Goal: Transaction & Acquisition: Book appointment/travel/reservation

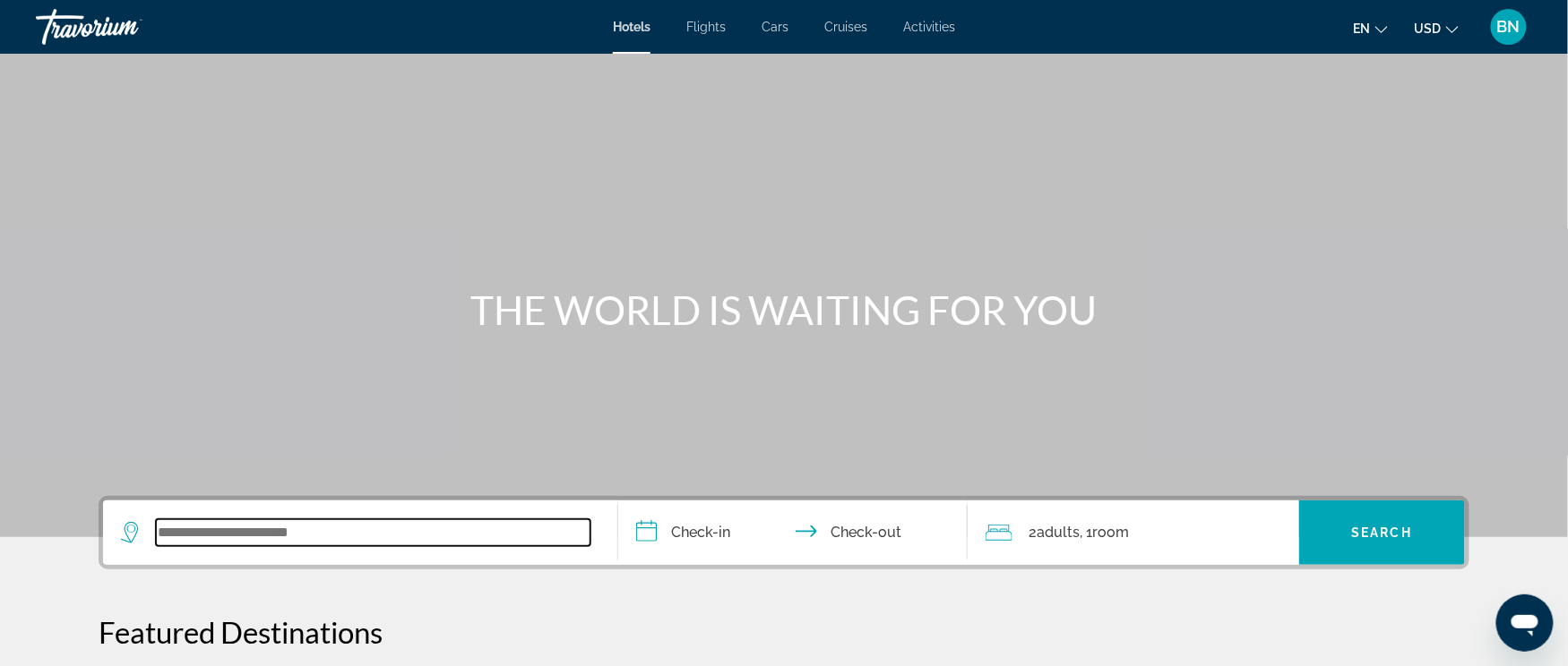
click at [175, 527] on input "Search widget" at bounding box center [373, 532] width 434 height 27
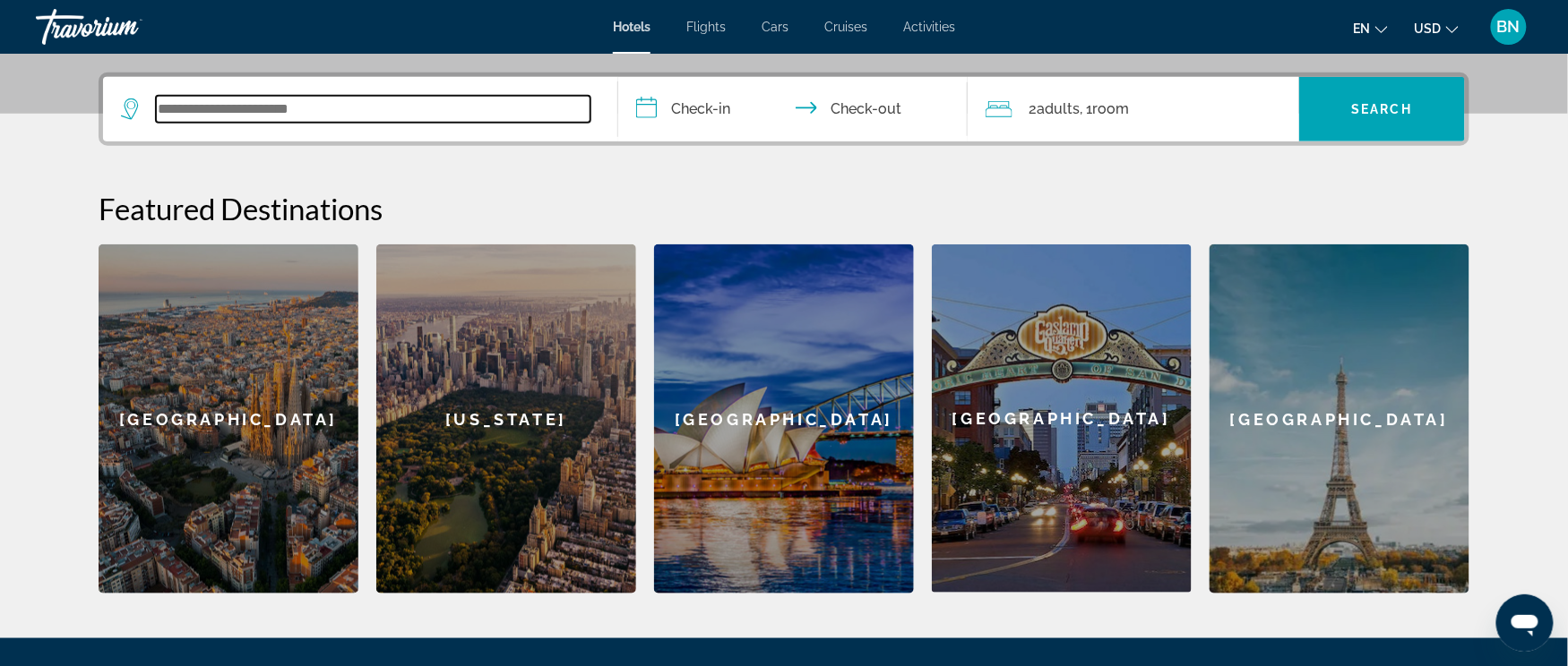
scroll to position [437, 0]
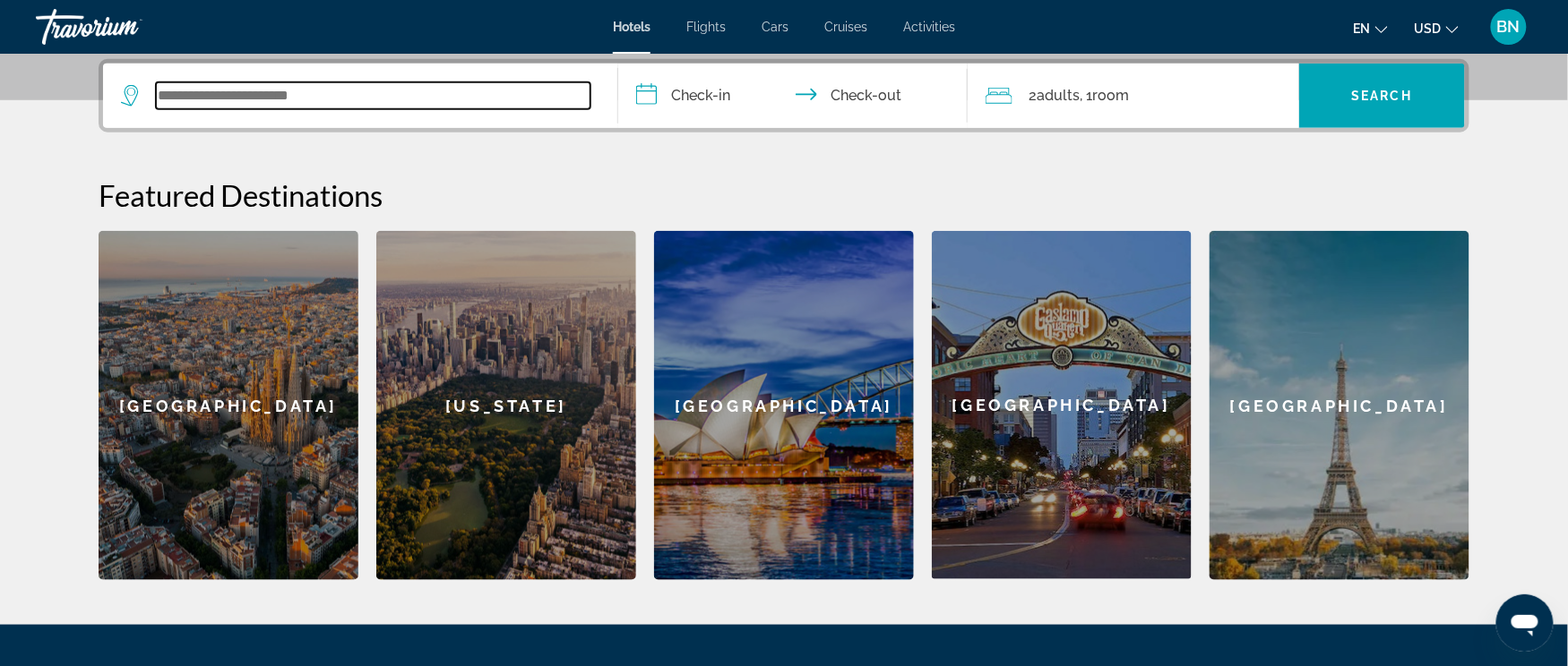
click at [170, 87] on input "Search widget" at bounding box center [373, 96] width 434 height 27
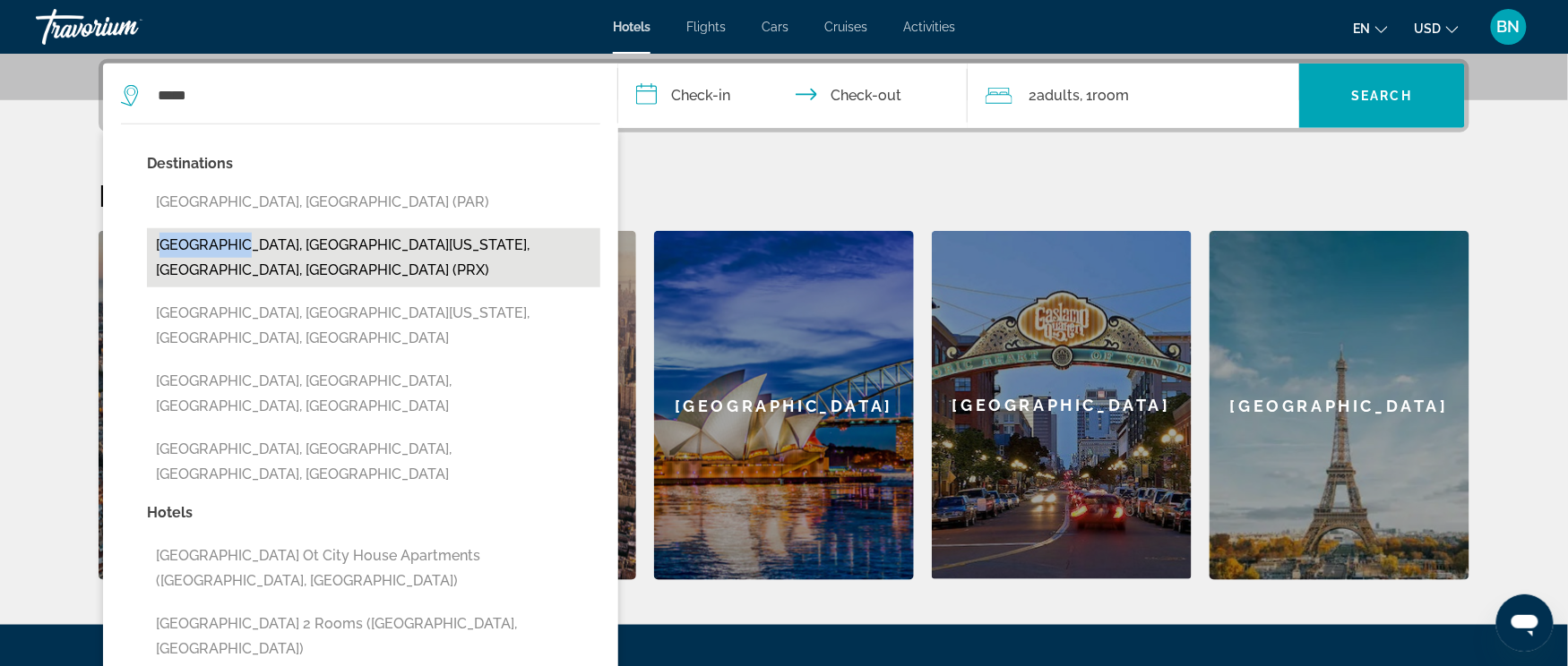
click at [220, 230] on div "Destinations [GEOGRAPHIC_DATA], [GEOGRAPHIC_DATA] ([GEOGRAPHIC_DATA]) [GEOGRAPH…" at bounding box center [374, 326] width 453 height 350
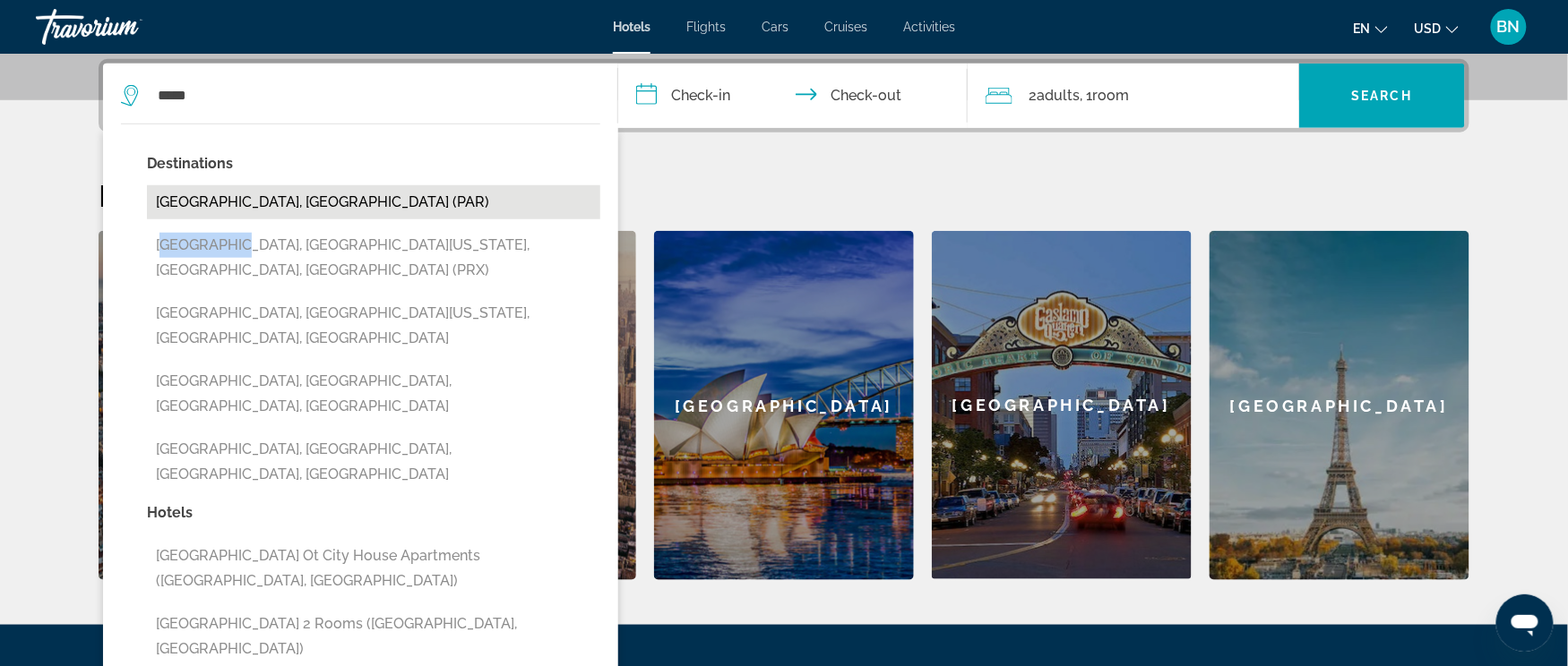
click at [159, 197] on button "[GEOGRAPHIC_DATA], [GEOGRAPHIC_DATA] (PAR)" at bounding box center [374, 203] width 453 height 34
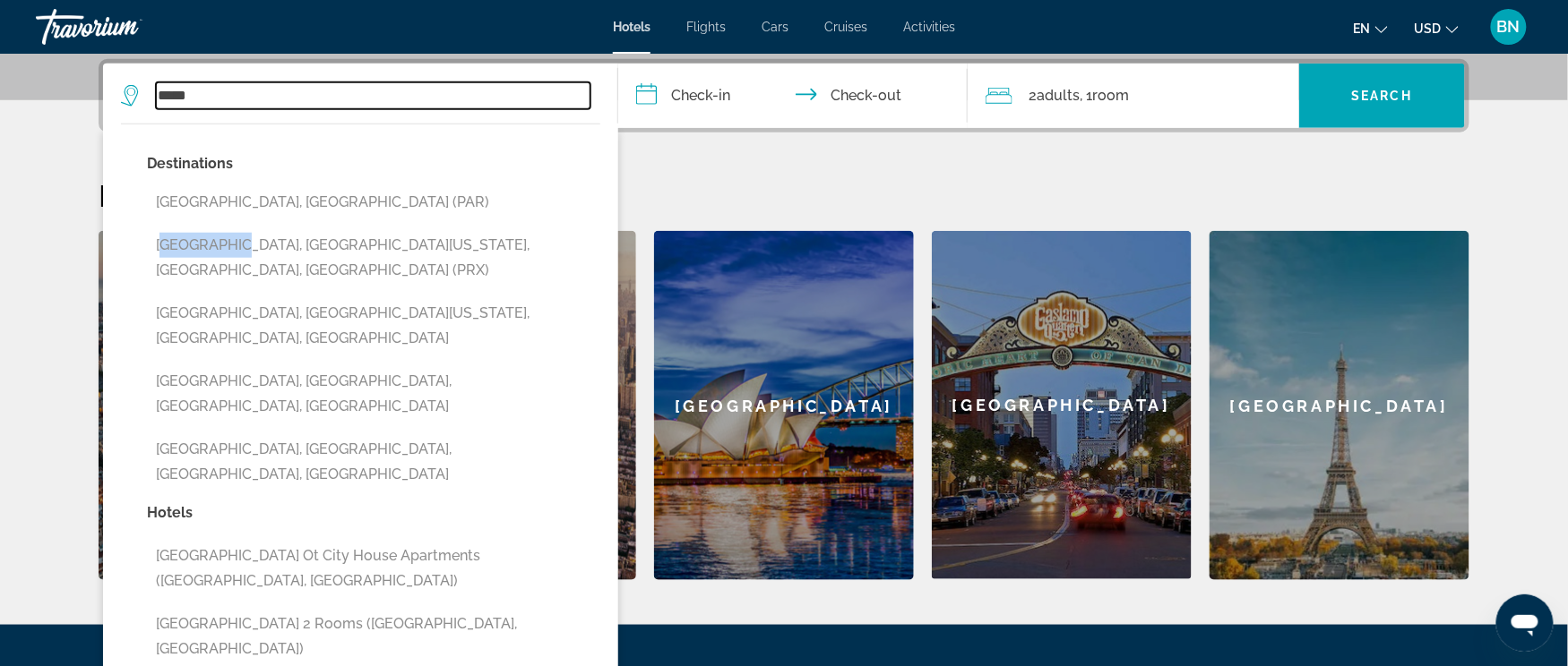
type input "**********"
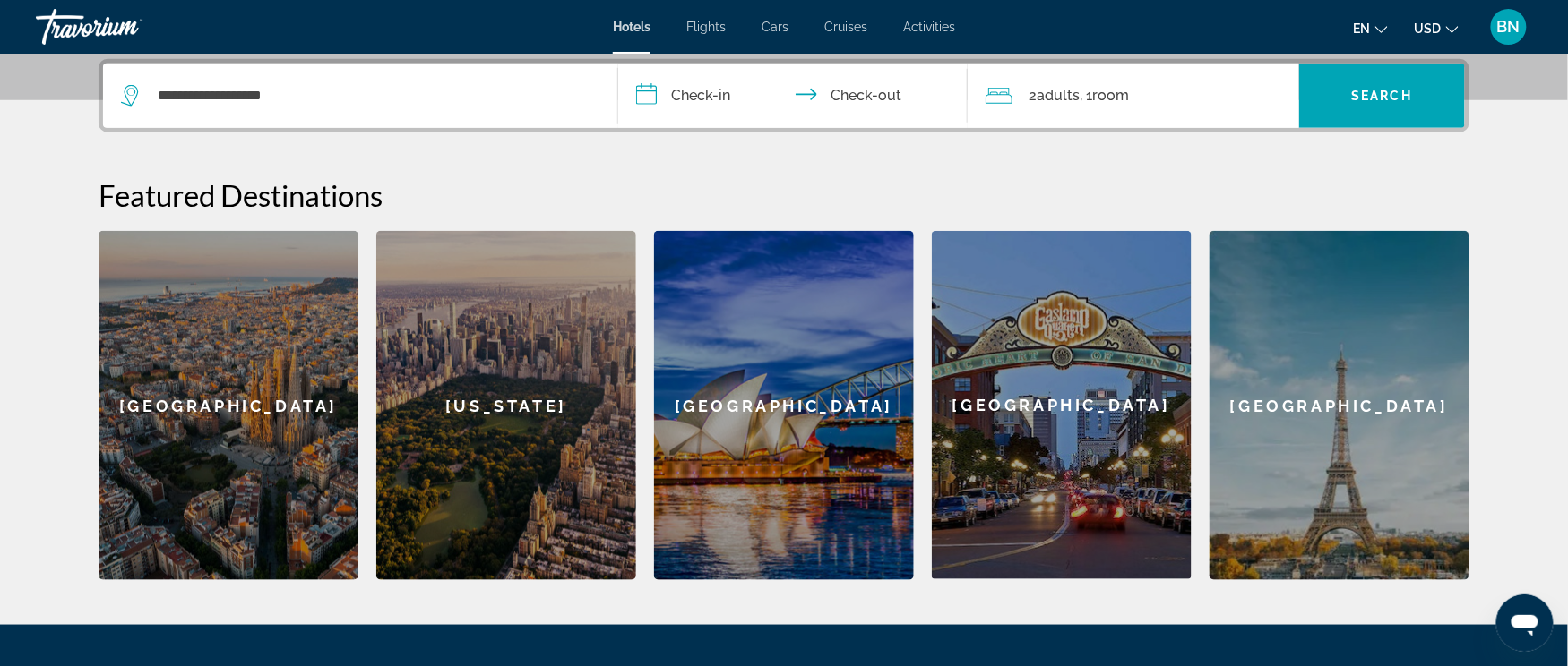
click at [684, 94] on input "**********" at bounding box center [796, 99] width 356 height 70
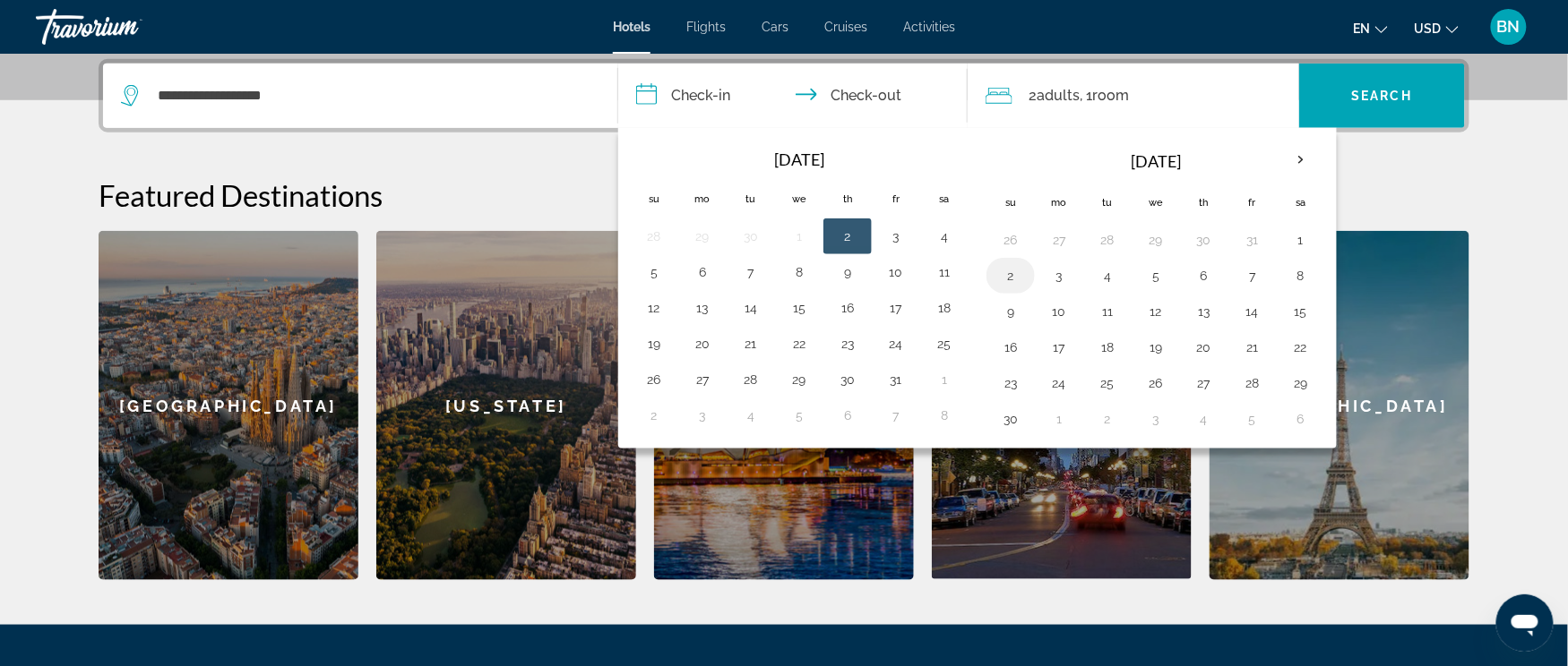
click at [1025, 279] on button "2" at bounding box center [1011, 276] width 28 height 25
click at [818, 99] on input "**********" at bounding box center [796, 99] width 356 height 70
click at [1058, 89] on span "Adults" at bounding box center [1057, 96] width 43 height 17
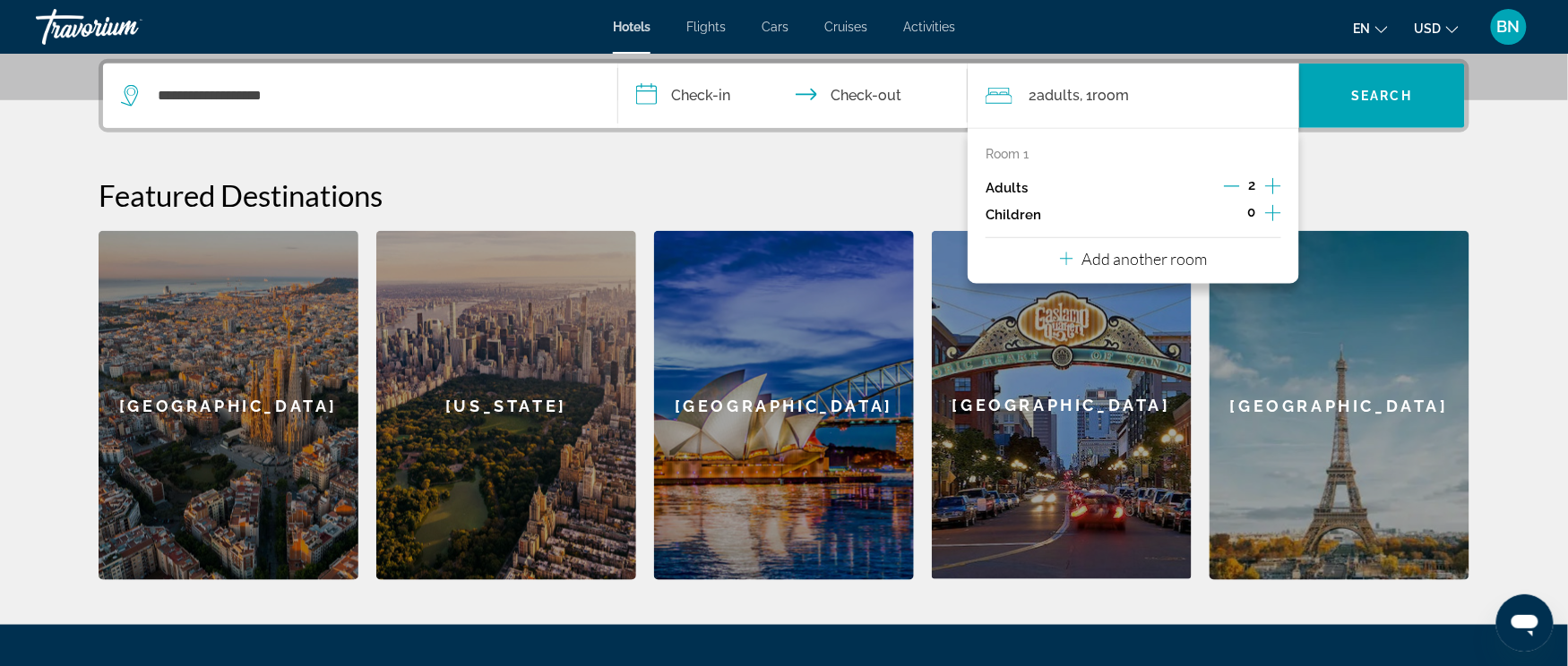
click at [1249, 187] on span "2" at bounding box center [1252, 185] width 8 height 14
click at [1133, 260] on p "Add another room" at bounding box center [1144, 259] width 125 height 20
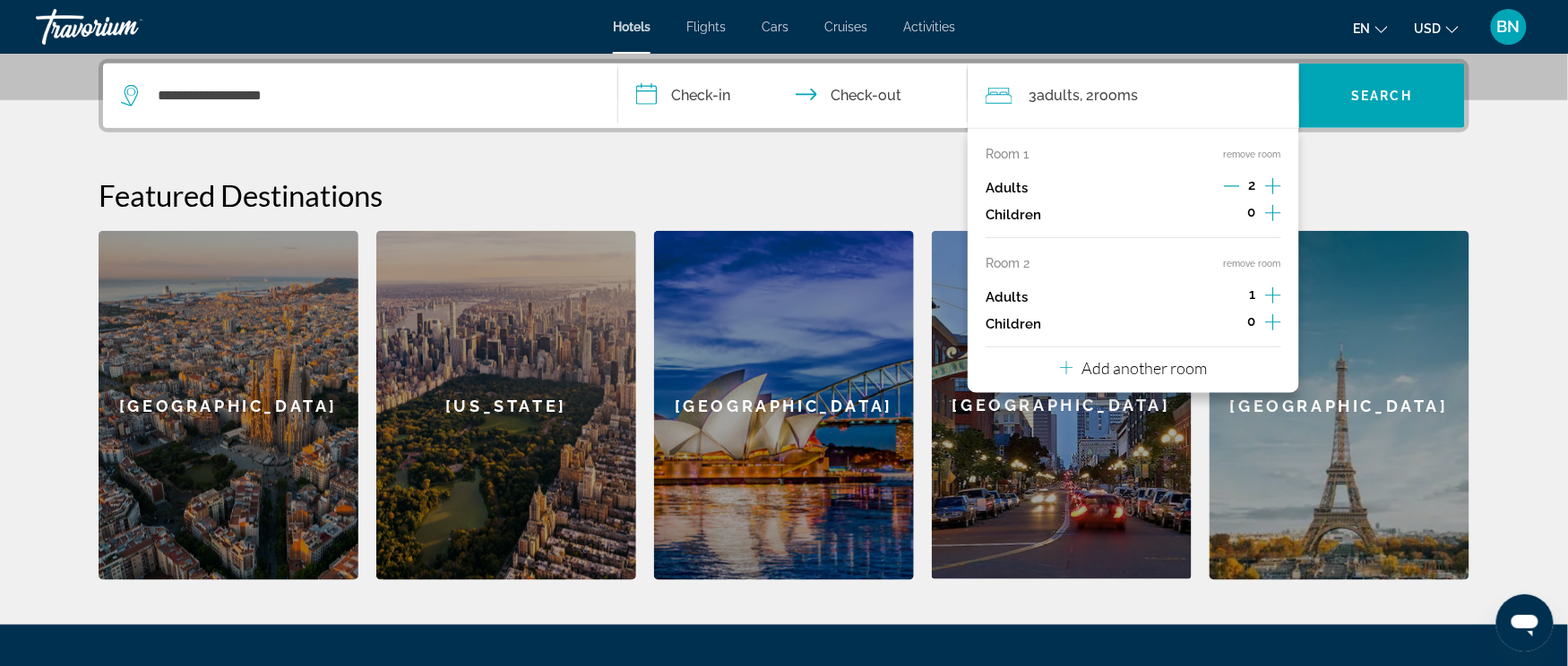
click at [1343, 165] on div "**********" at bounding box center [783, 319] width 1442 height 521
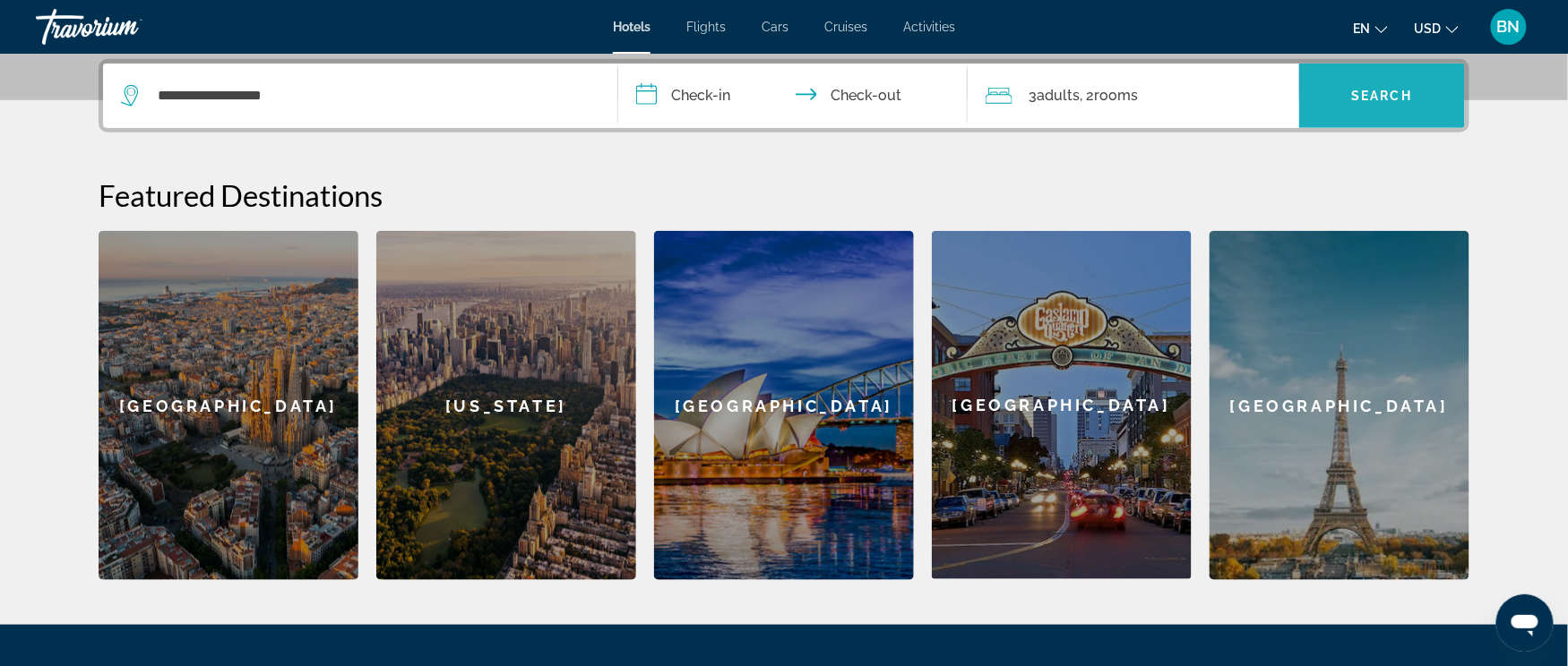
click at [1357, 111] on span "Search widget" at bounding box center [1381, 95] width 166 height 43
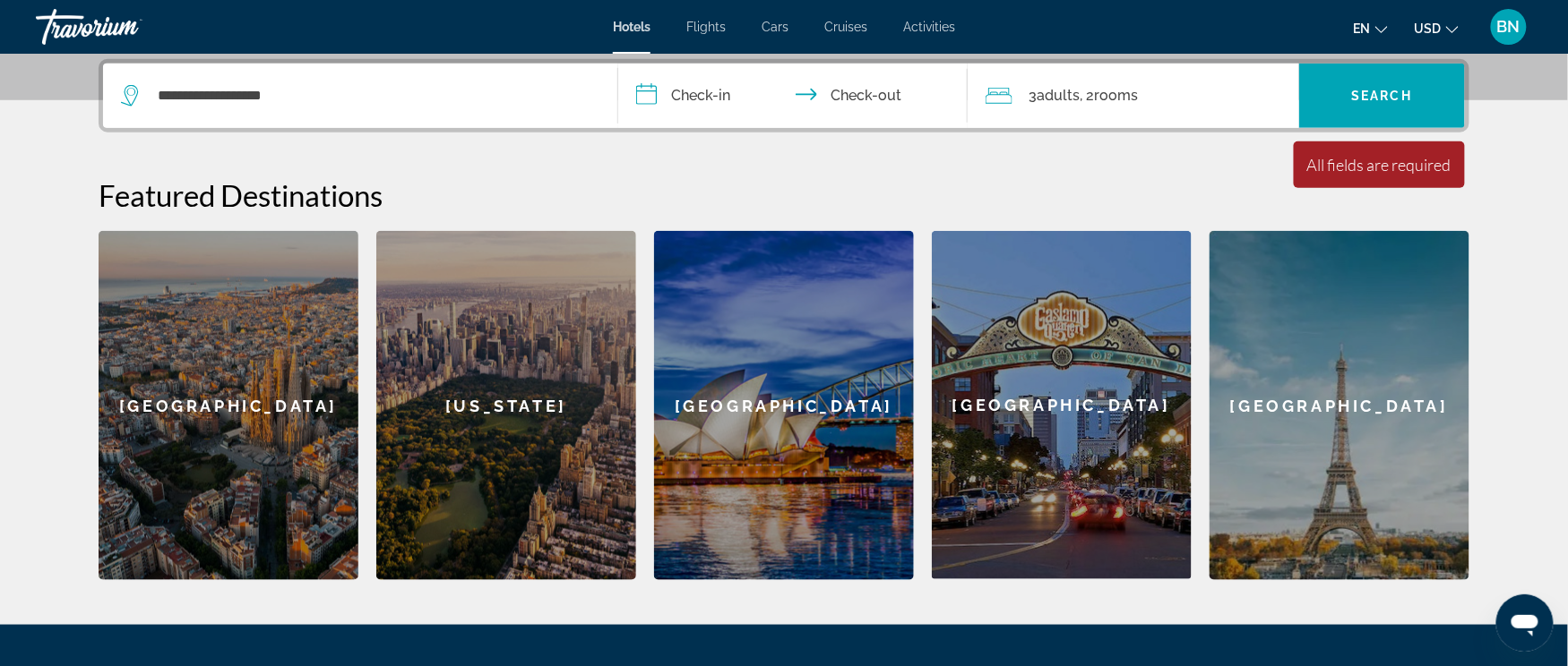
click at [679, 97] on input "**********" at bounding box center [796, 99] width 356 height 70
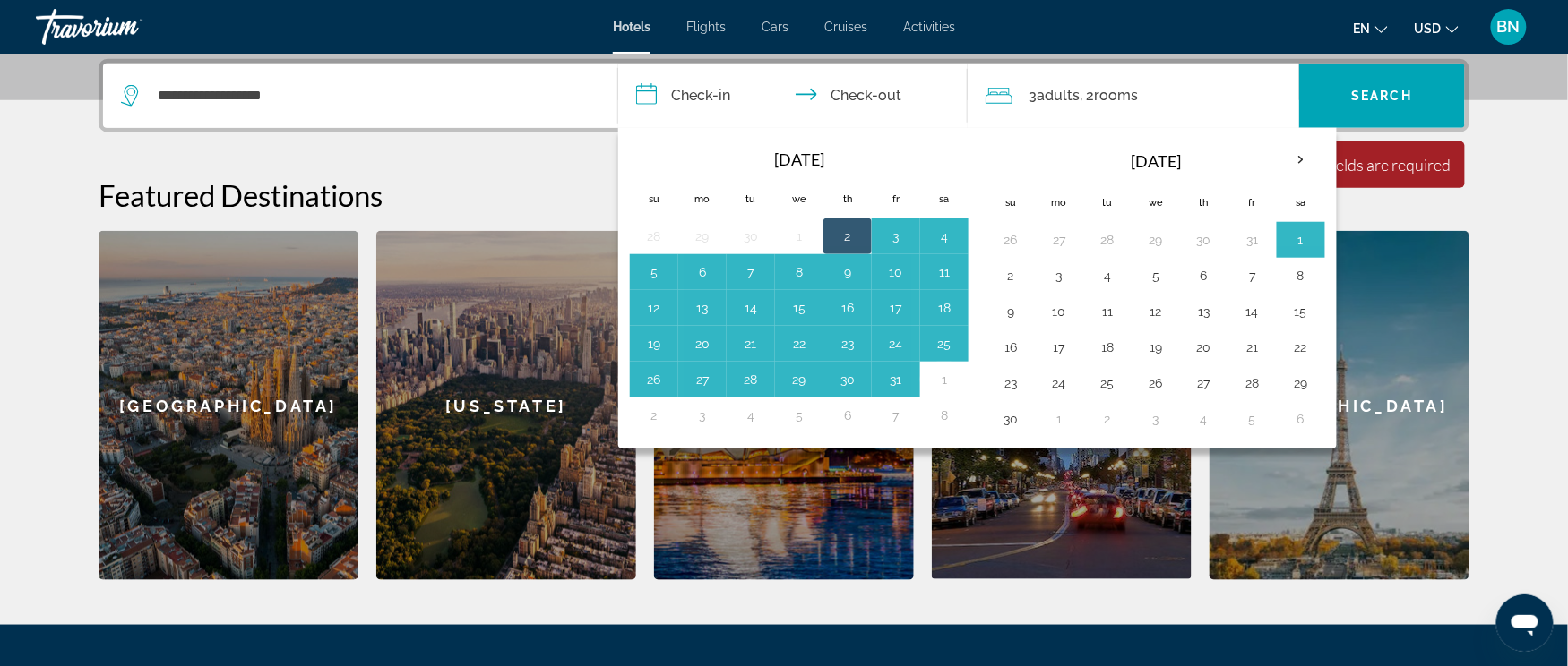
click at [926, 147] on th "Check in and out dates" at bounding box center [943, 159] width 48 height 40
click at [1192, 266] on td "6" at bounding box center [1203, 276] width 48 height 36
drag, startPoint x: 1018, startPoint y: 277, endPoint x: 1075, endPoint y: 277, distance: 57.0
click at [1075, 277] on tr "2 3 4 5 6 7 8" at bounding box center [1155, 276] width 338 height 36
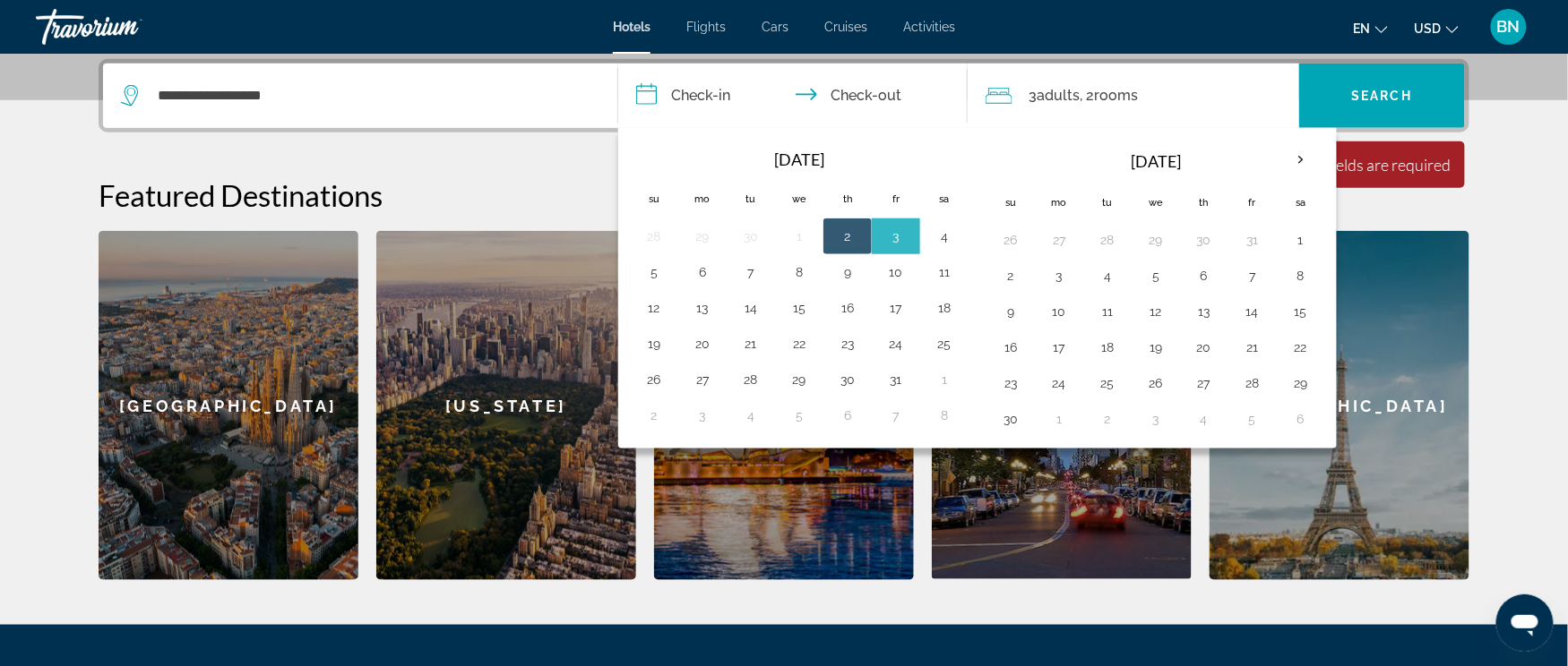
click at [920, 149] on th "[DATE]" at bounding box center [798, 159] width 242 height 40
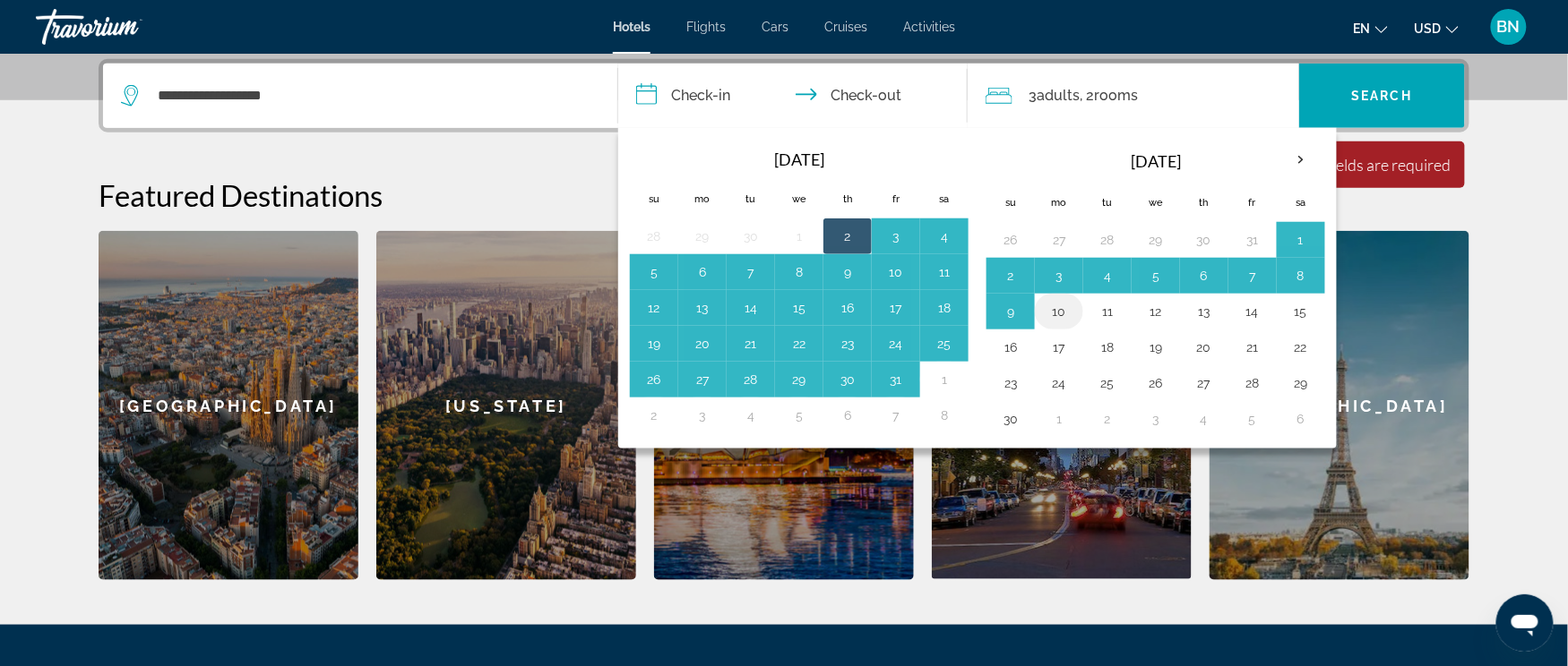
click at [1069, 298] on td "10" at bounding box center [1058, 312] width 48 height 36
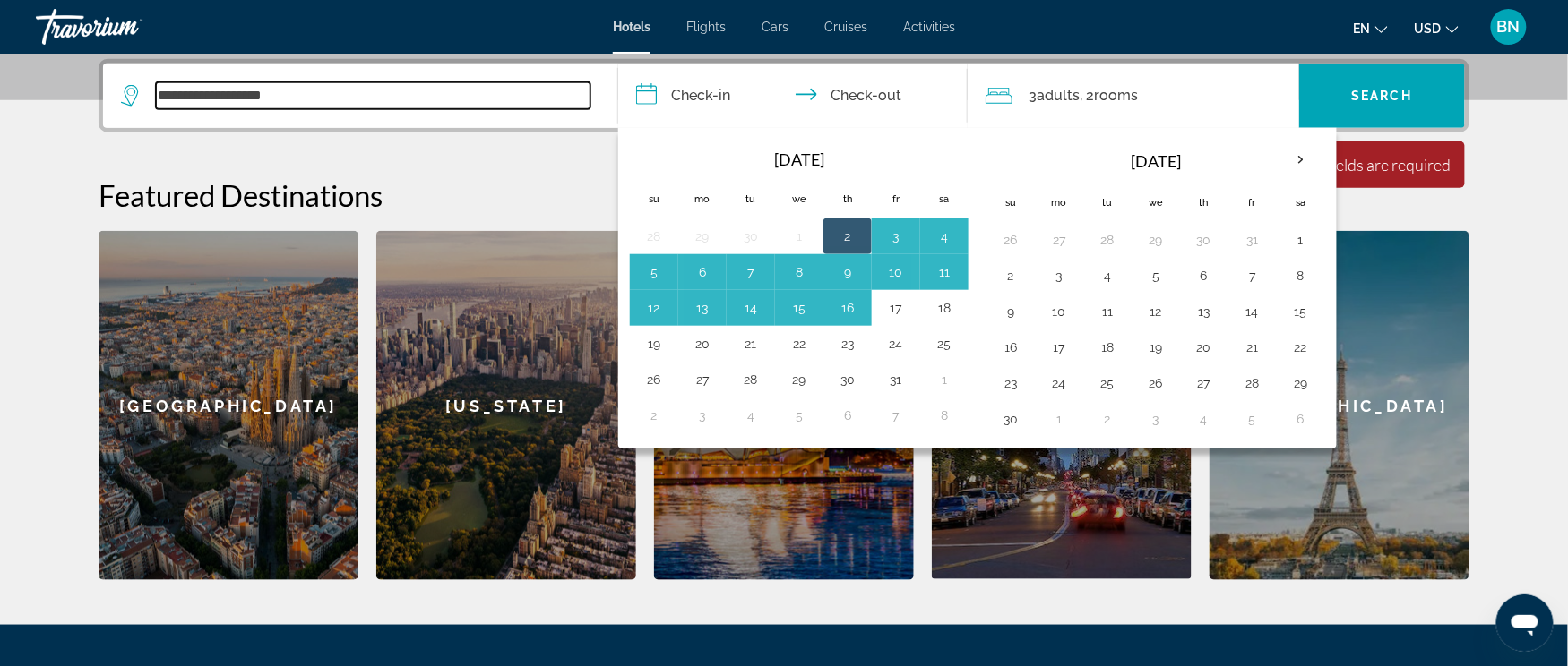
click at [489, 102] on input "**********" at bounding box center [373, 96] width 434 height 27
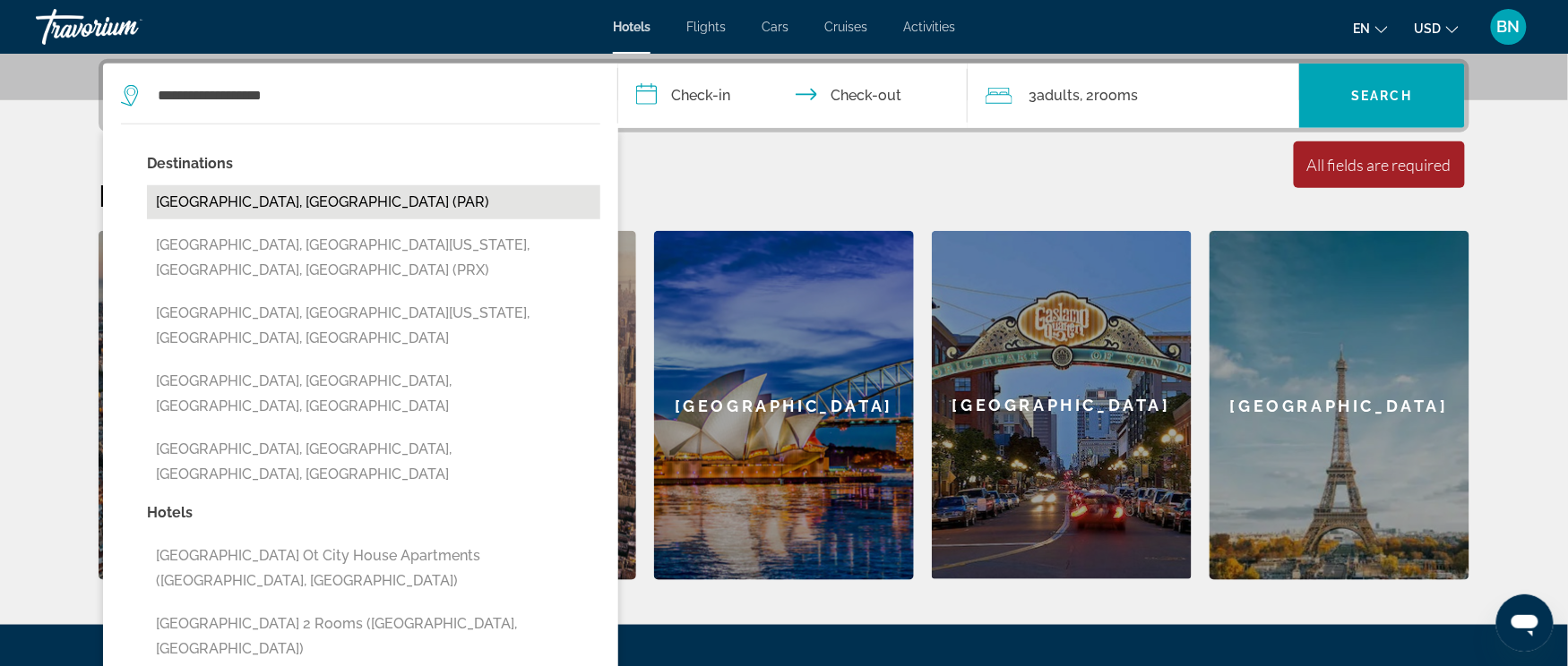
click at [233, 201] on button "[GEOGRAPHIC_DATA], [GEOGRAPHIC_DATA] (PAR)" at bounding box center [374, 203] width 453 height 34
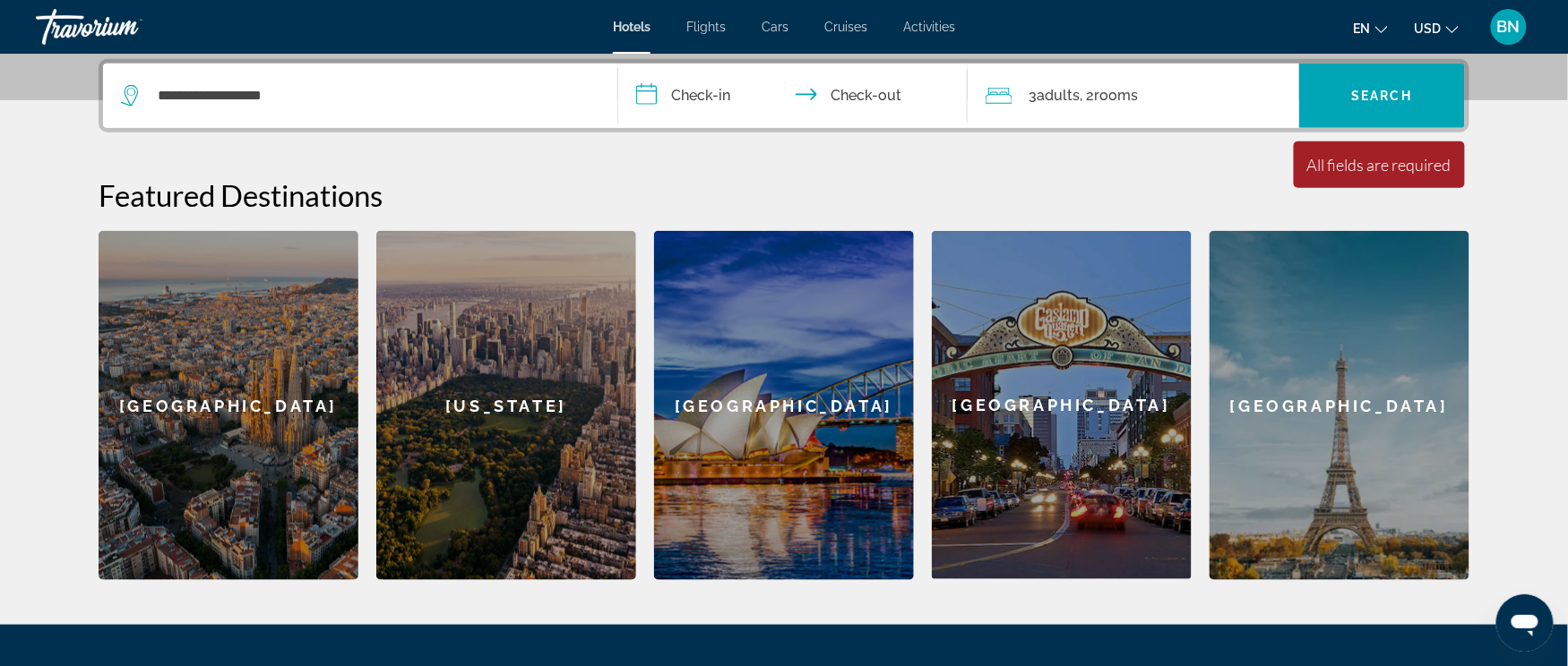
click at [690, 93] on input "**********" at bounding box center [796, 99] width 356 height 70
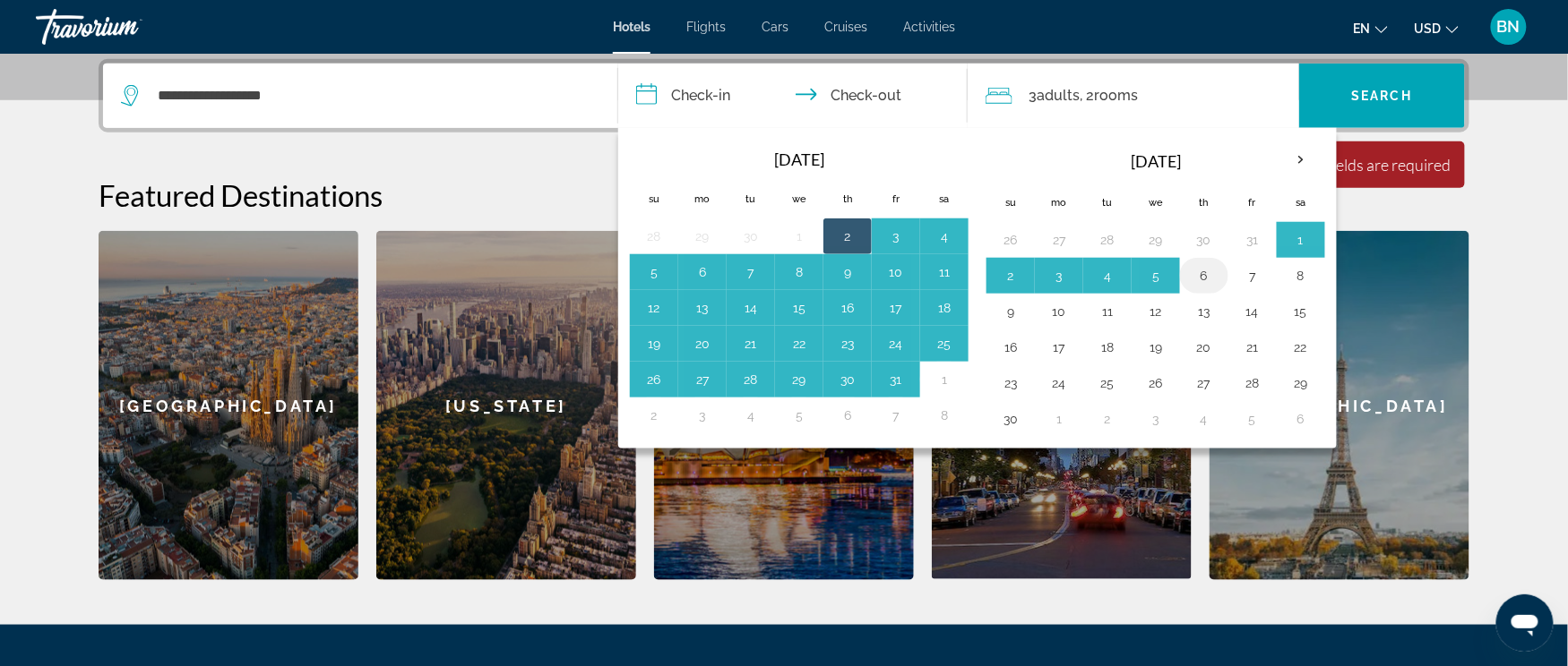
click at [1218, 266] on button "6" at bounding box center [1204, 276] width 28 height 25
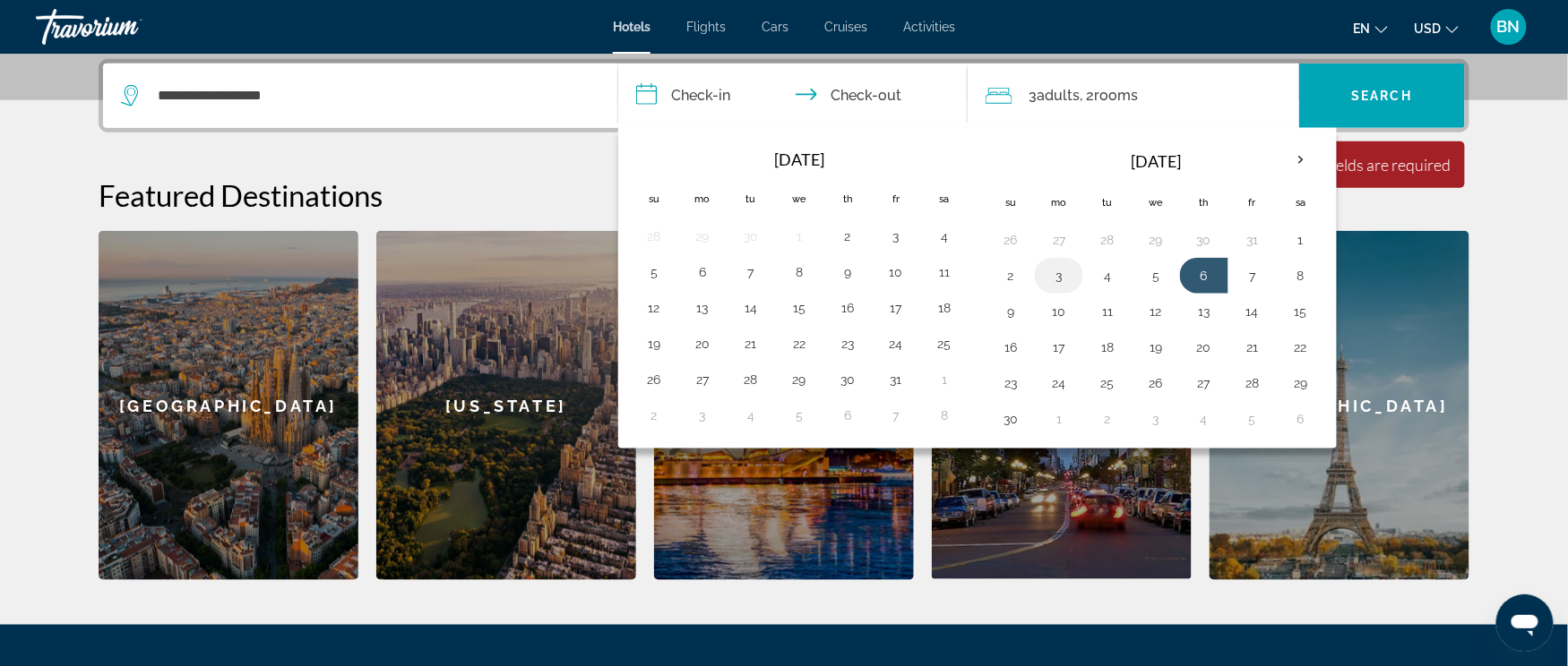
drag, startPoint x: 1008, startPoint y: 272, endPoint x: 1076, endPoint y: 273, distance: 68.0
click at [1076, 273] on tr "2 3 4 5 6 7 8" at bounding box center [1155, 276] width 338 height 36
click at [1012, 281] on button "2" at bounding box center [1011, 276] width 28 height 25
type input "**********"
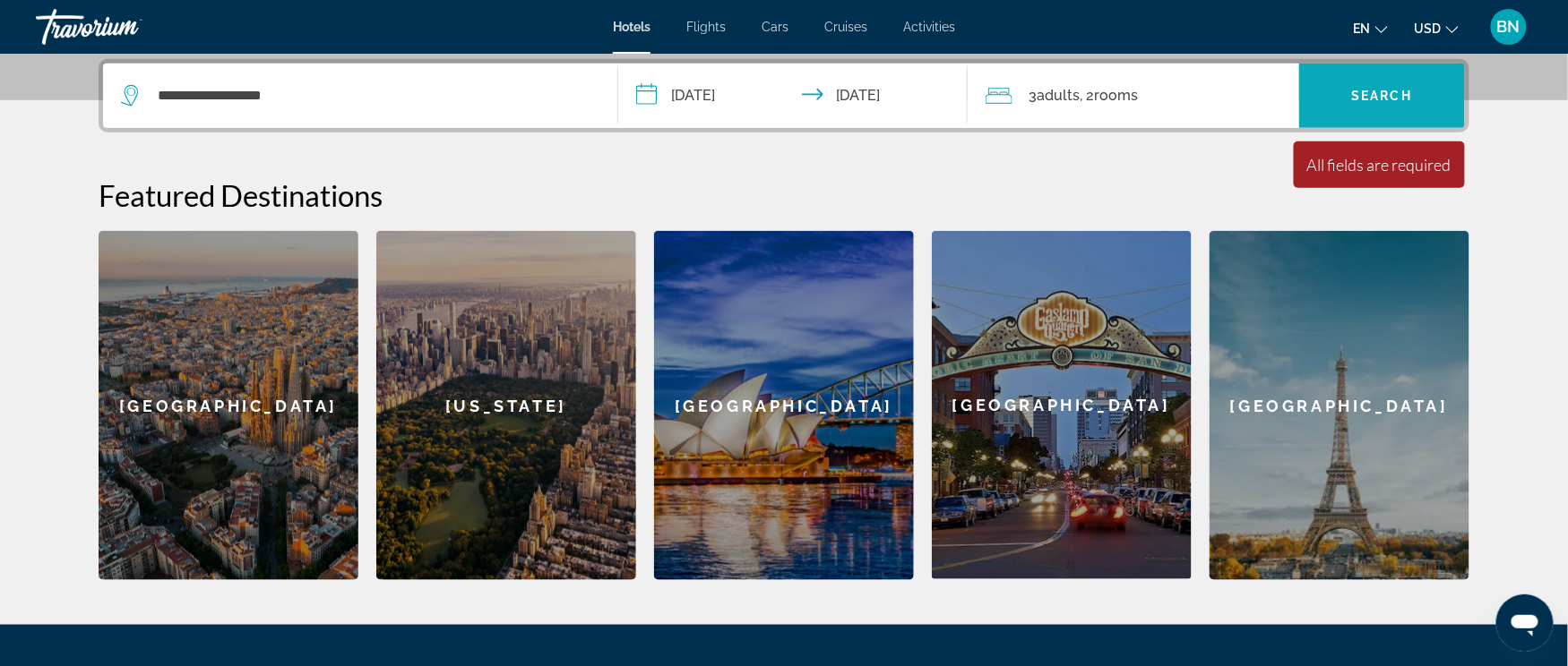
click at [1383, 89] on span "Search" at bounding box center [1382, 96] width 61 height 14
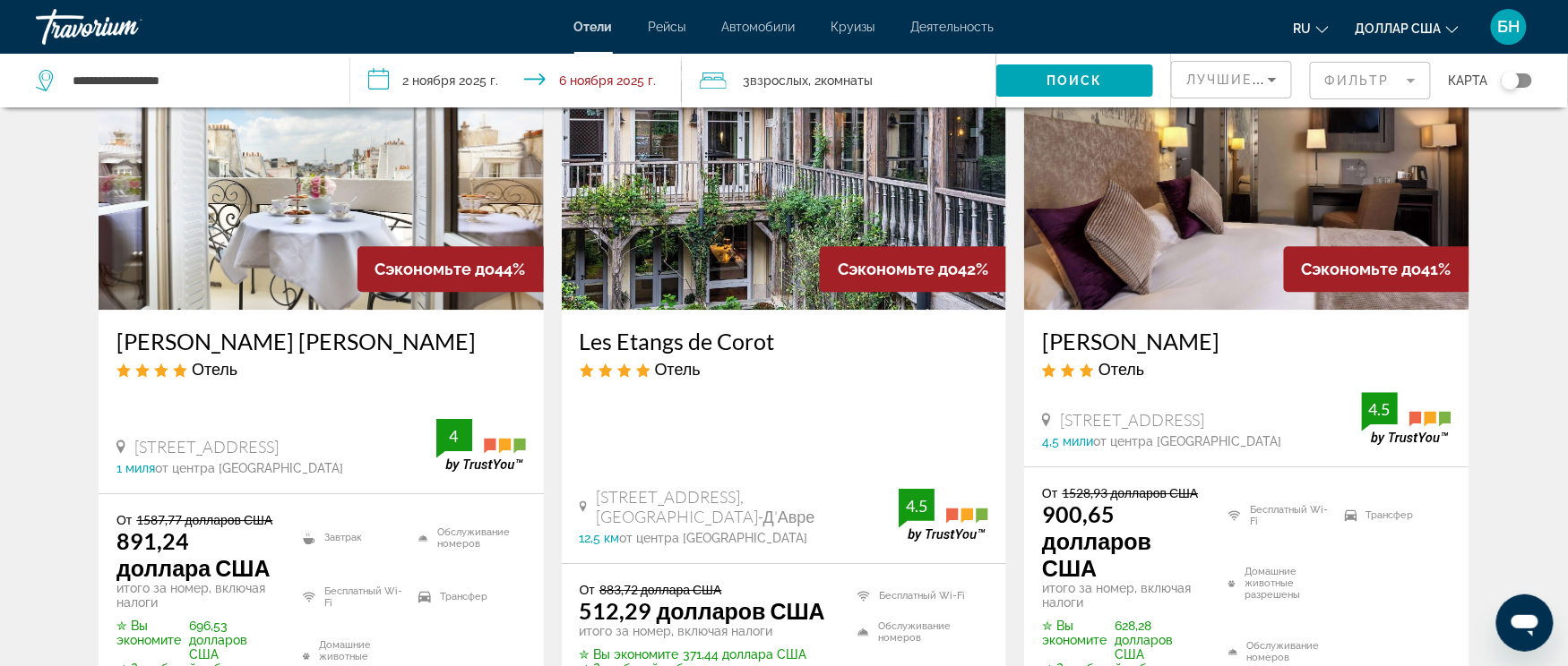
scroll to position [1791, 0]
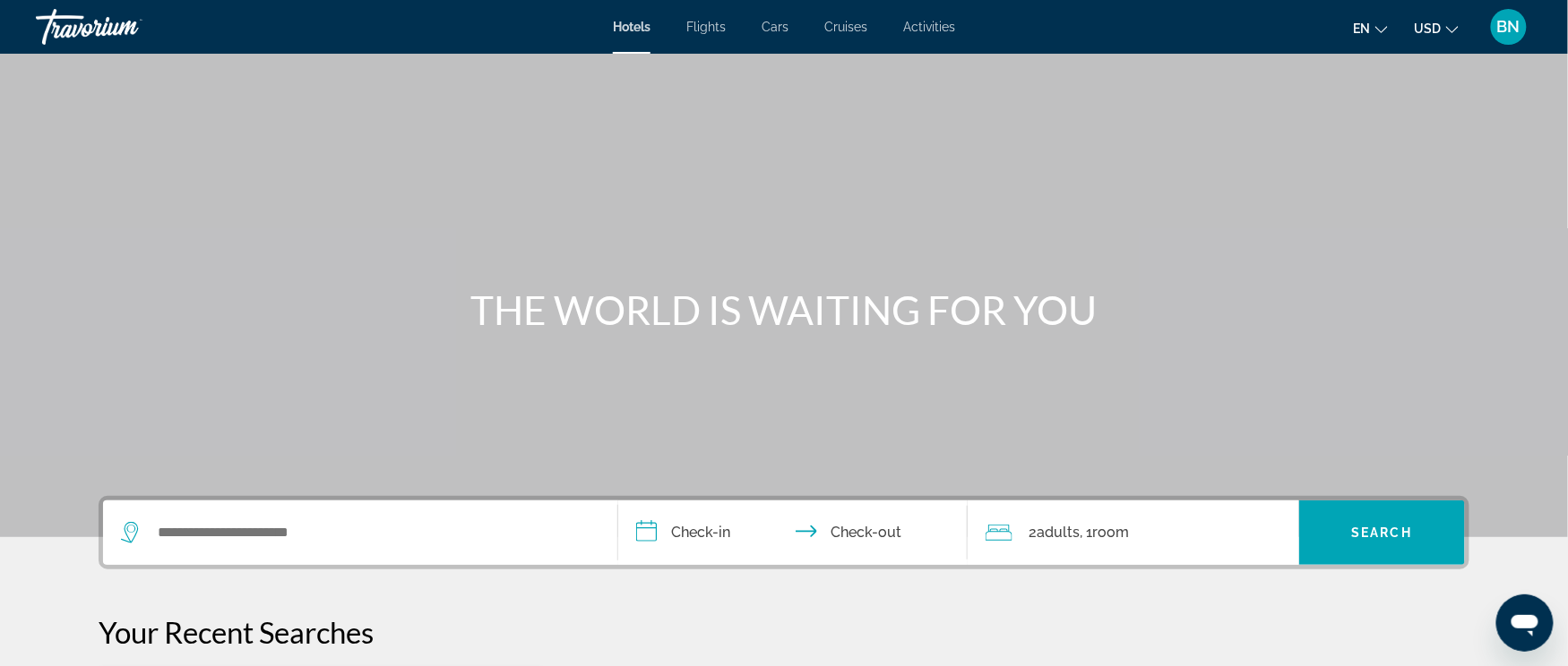
click at [129, 527] on icon "Search widget" at bounding box center [132, 532] width 22 height 22
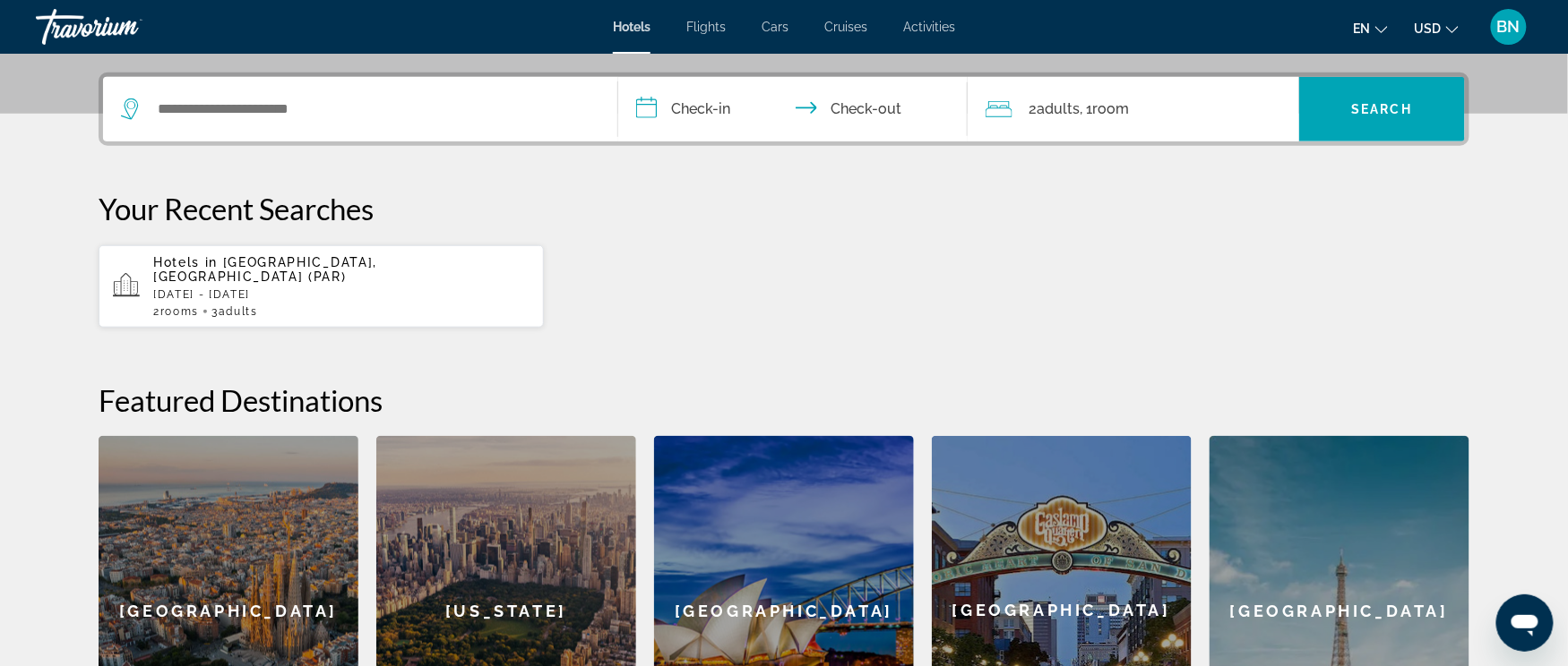
scroll to position [437, 0]
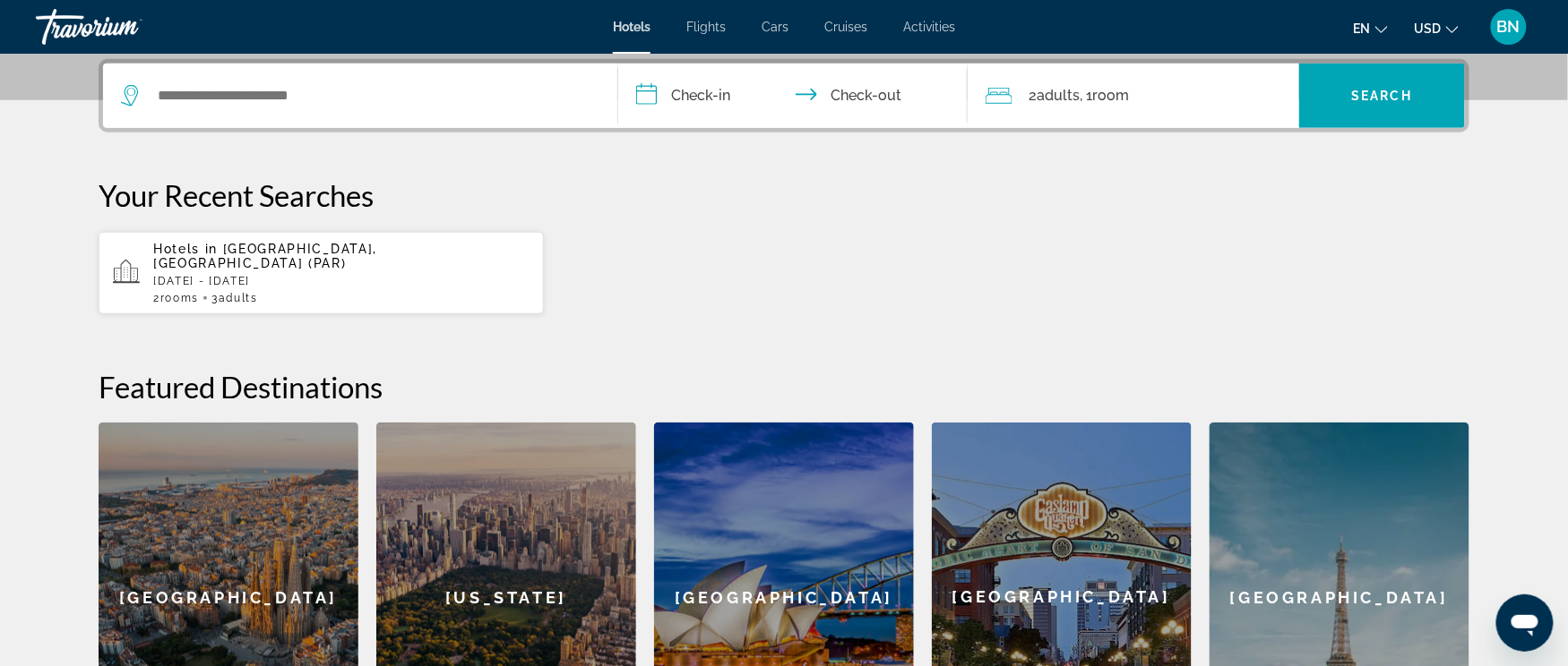
click at [175, 79] on div "Search widget" at bounding box center [360, 96] width 479 height 64
click at [173, 90] on input "Search widget" at bounding box center [373, 96] width 434 height 27
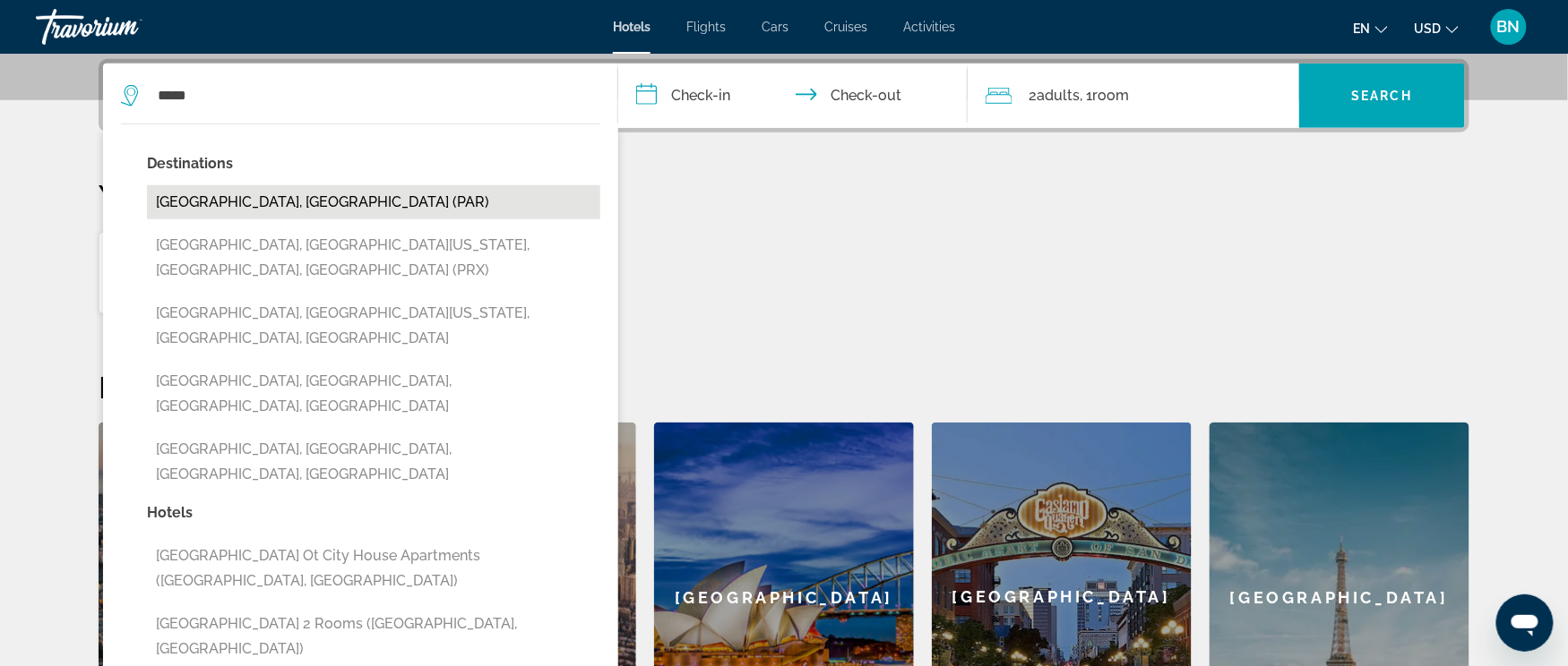
click at [183, 199] on button "[GEOGRAPHIC_DATA], [GEOGRAPHIC_DATA] (PAR)" at bounding box center [374, 203] width 453 height 34
type input "**********"
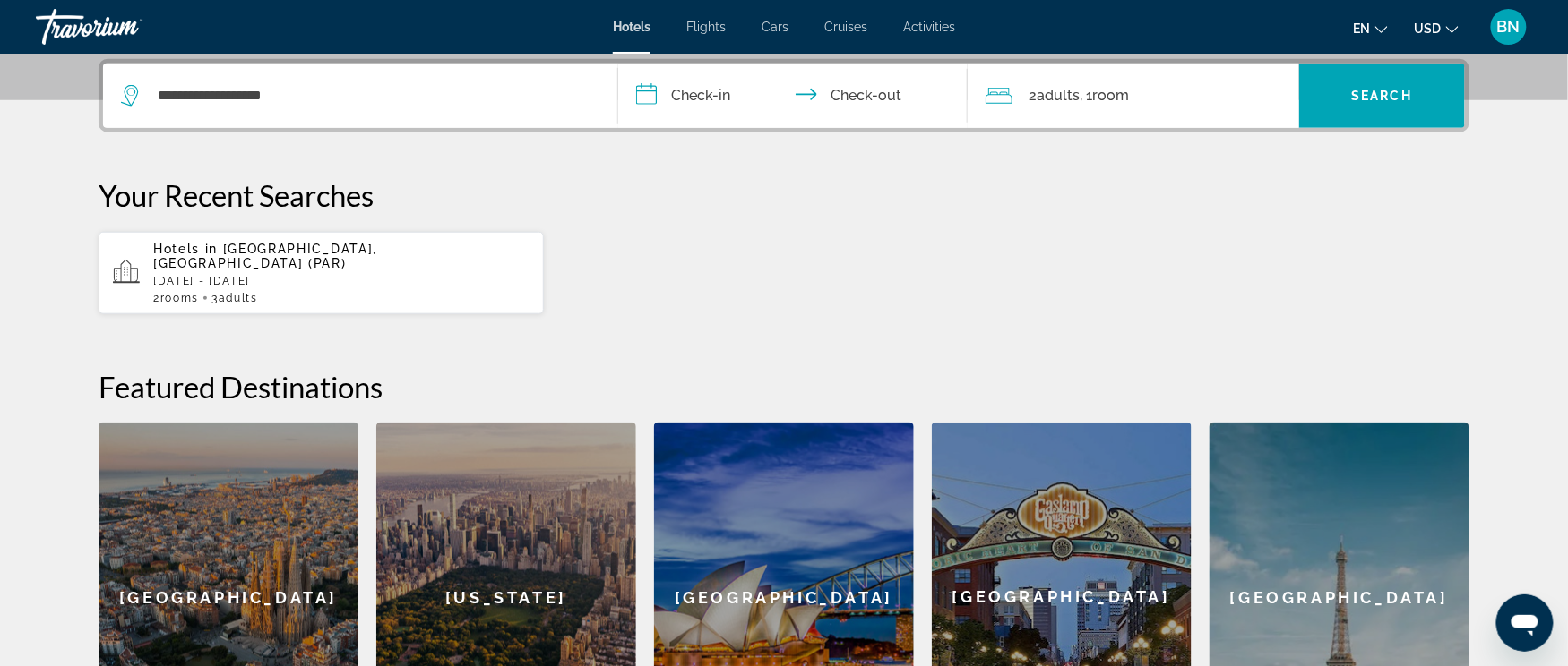
click at [658, 99] on input "**********" at bounding box center [796, 99] width 356 height 70
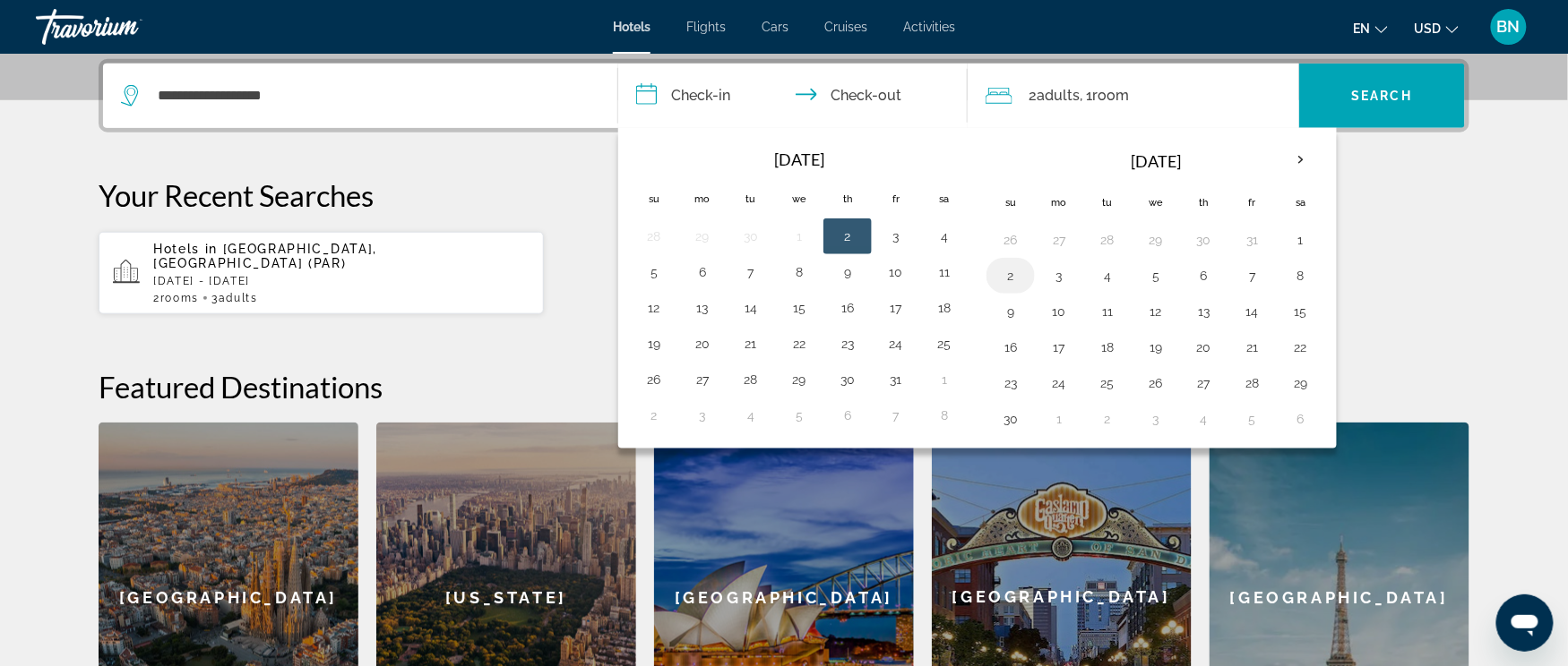
click at [1017, 283] on button "2" at bounding box center [1011, 276] width 28 height 25
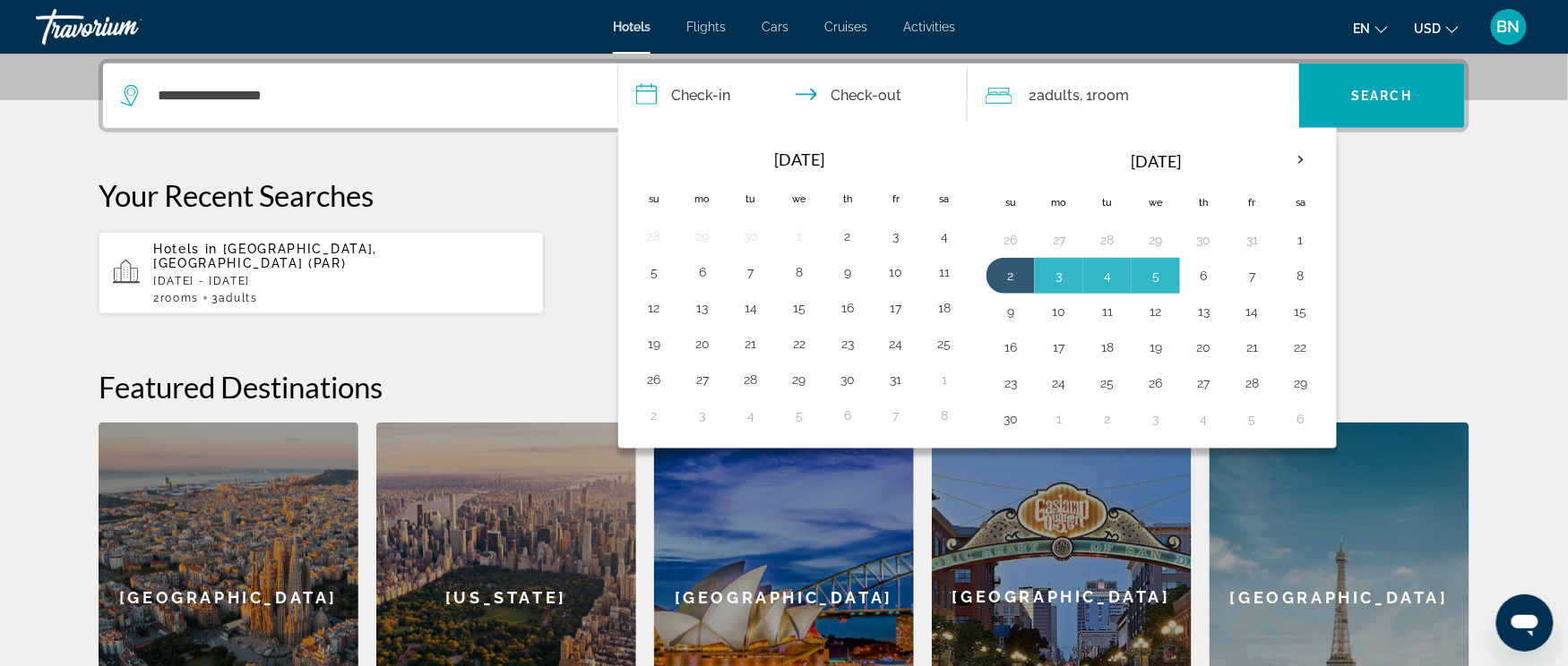
click at [1212, 277] on button "6" at bounding box center [1204, 276] width 28 height 25
type input "**********"
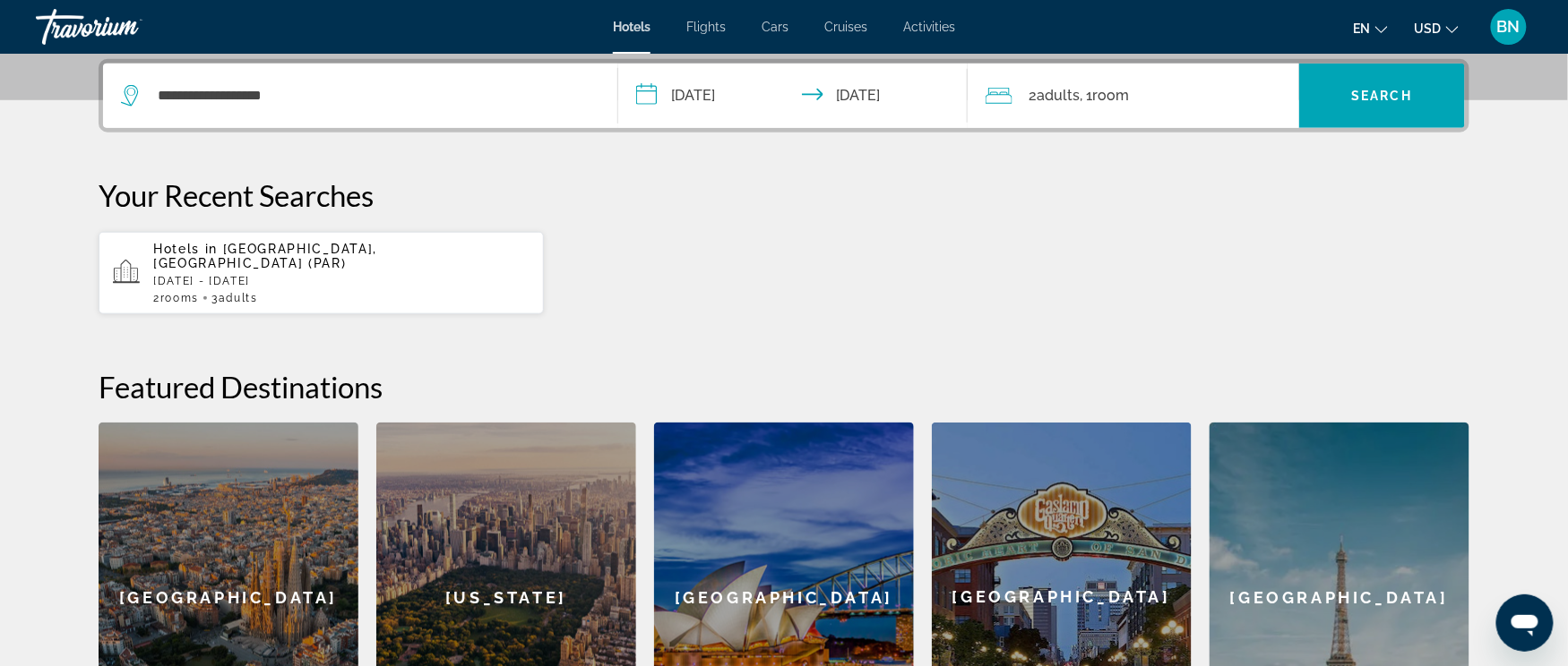
click at [1073, 95] on span "Adults" at bounding box center [1057, 96] width 43 height 17
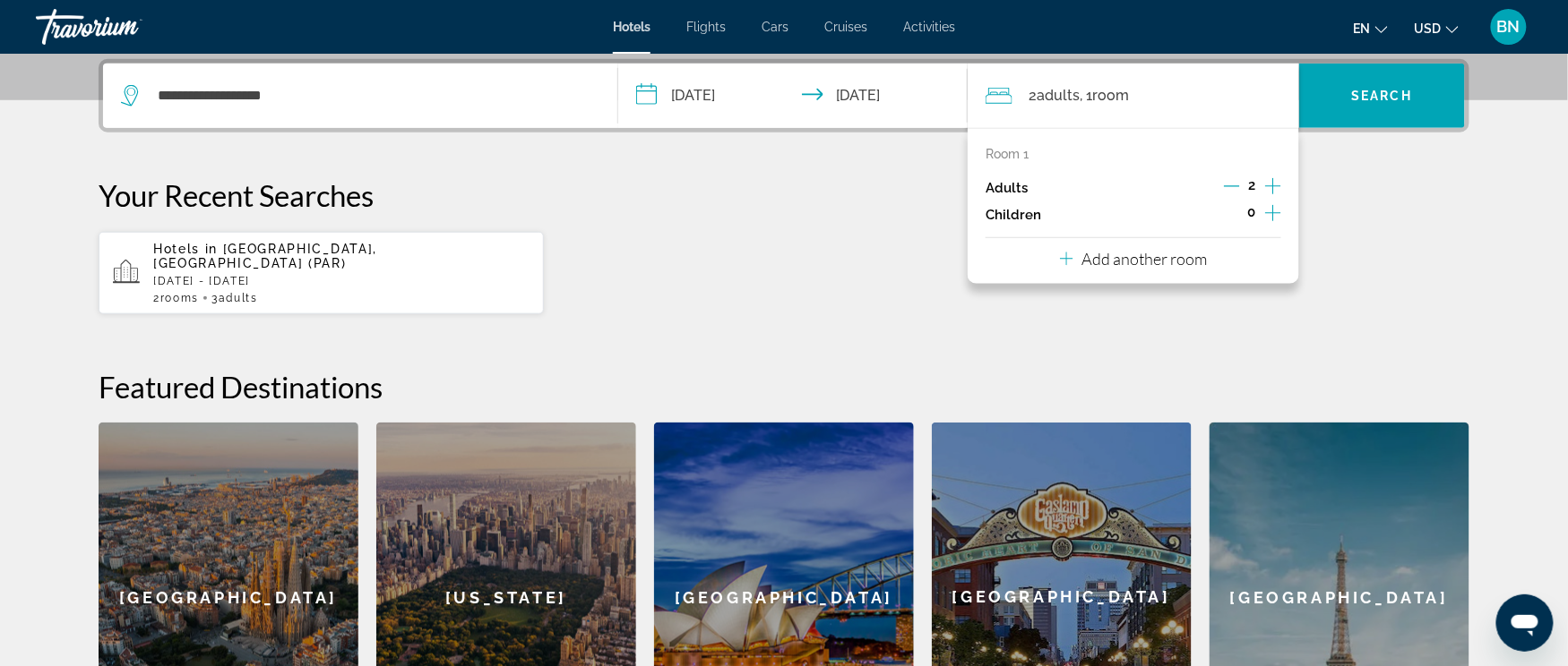
click at [1251, 189] on span "2" at bounding box center [1252, 185] width 8 height 14
click at [1387, 94] on span "Search" at bounding box center [1382, 96] width 61 height 14
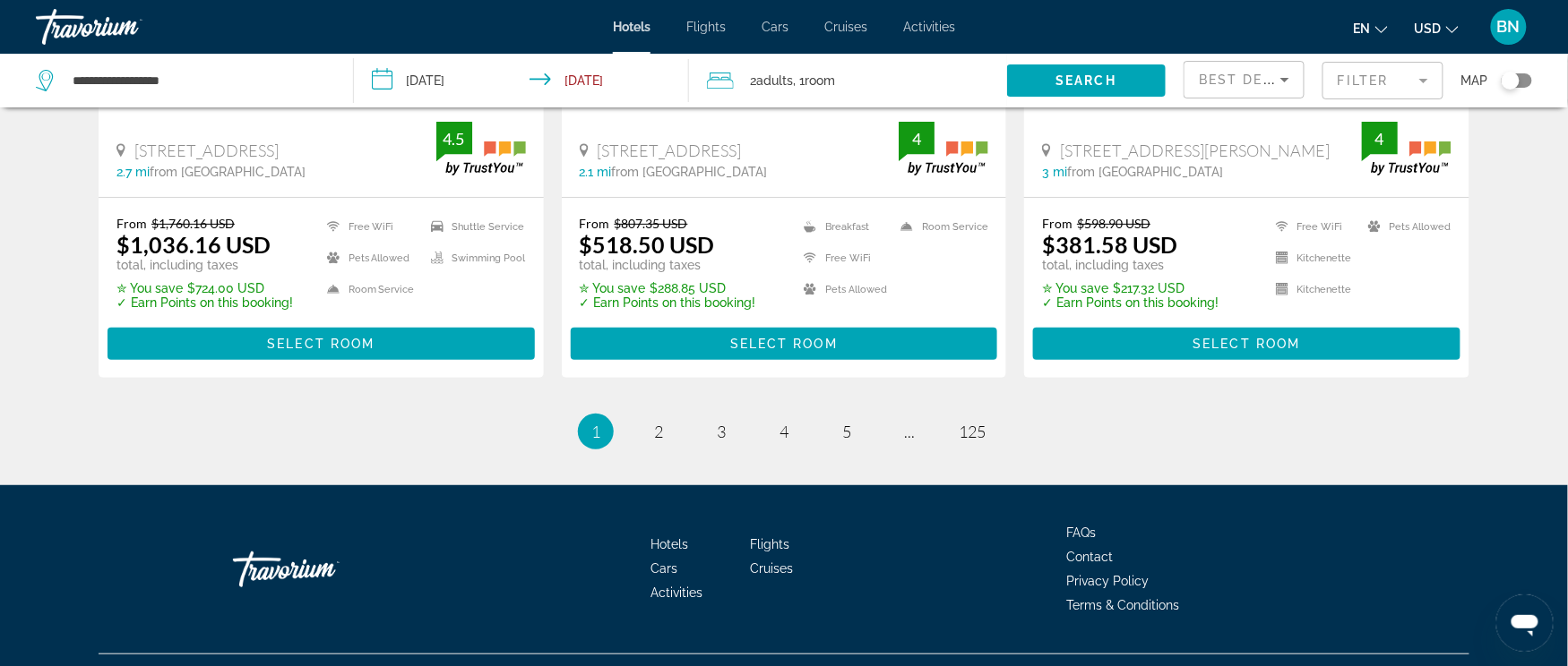
scroll to position [2465, 0]
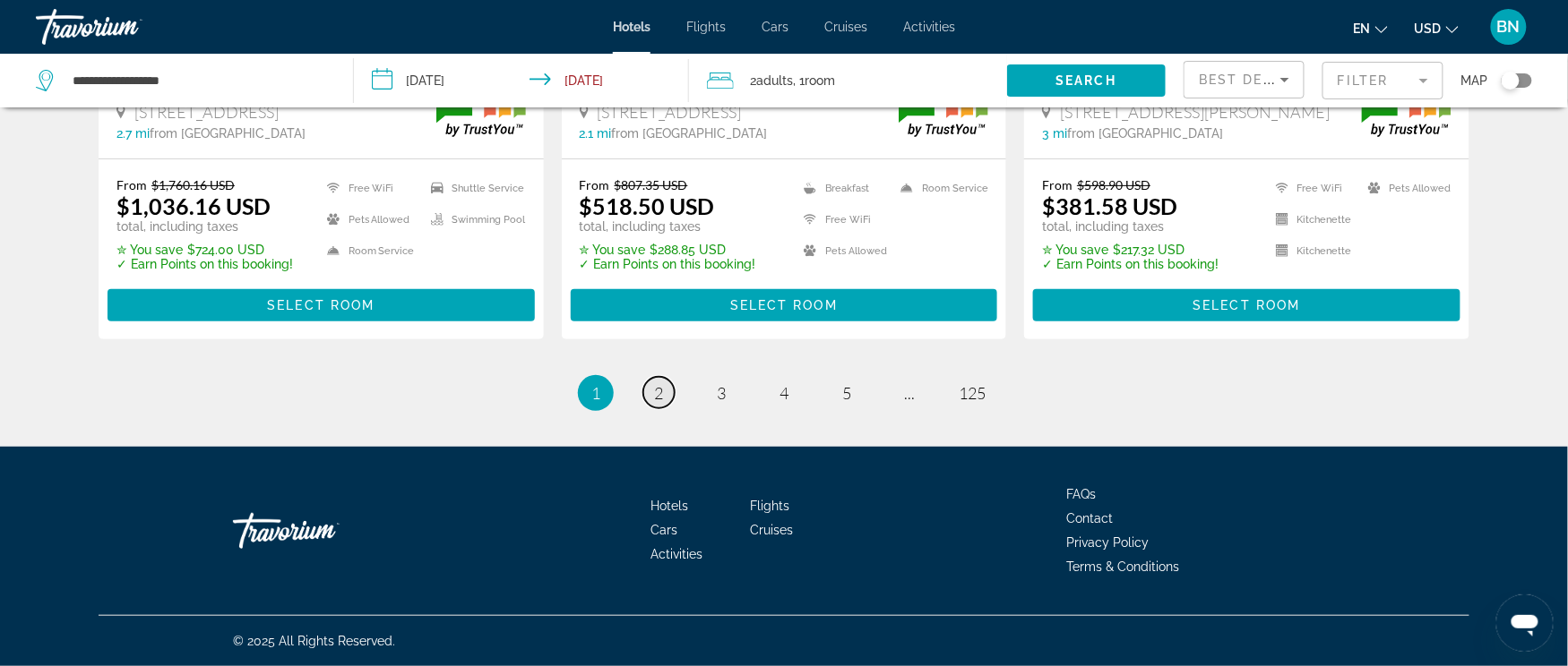
click at [668, 388] on link "page 2" at bounding box center [658, 392] width 31 height 31
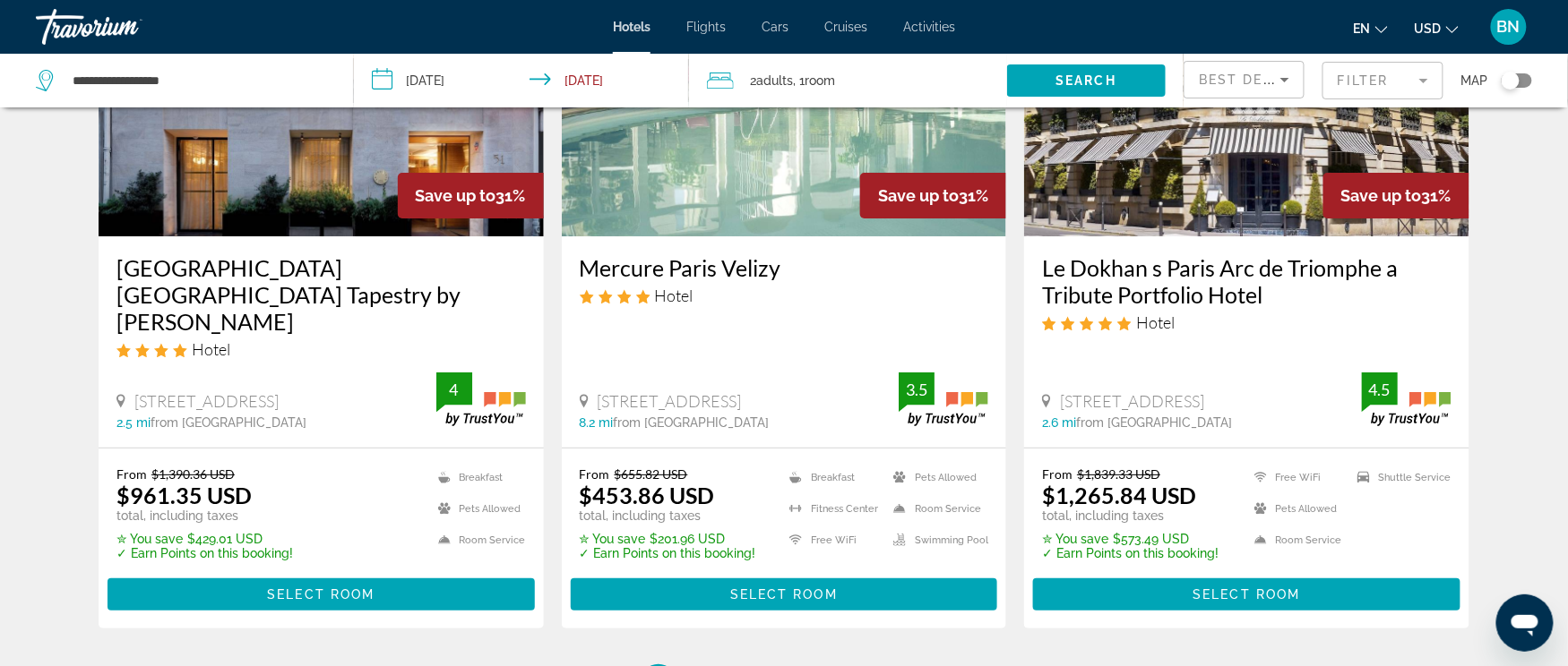
scroll to position [2465, 0]
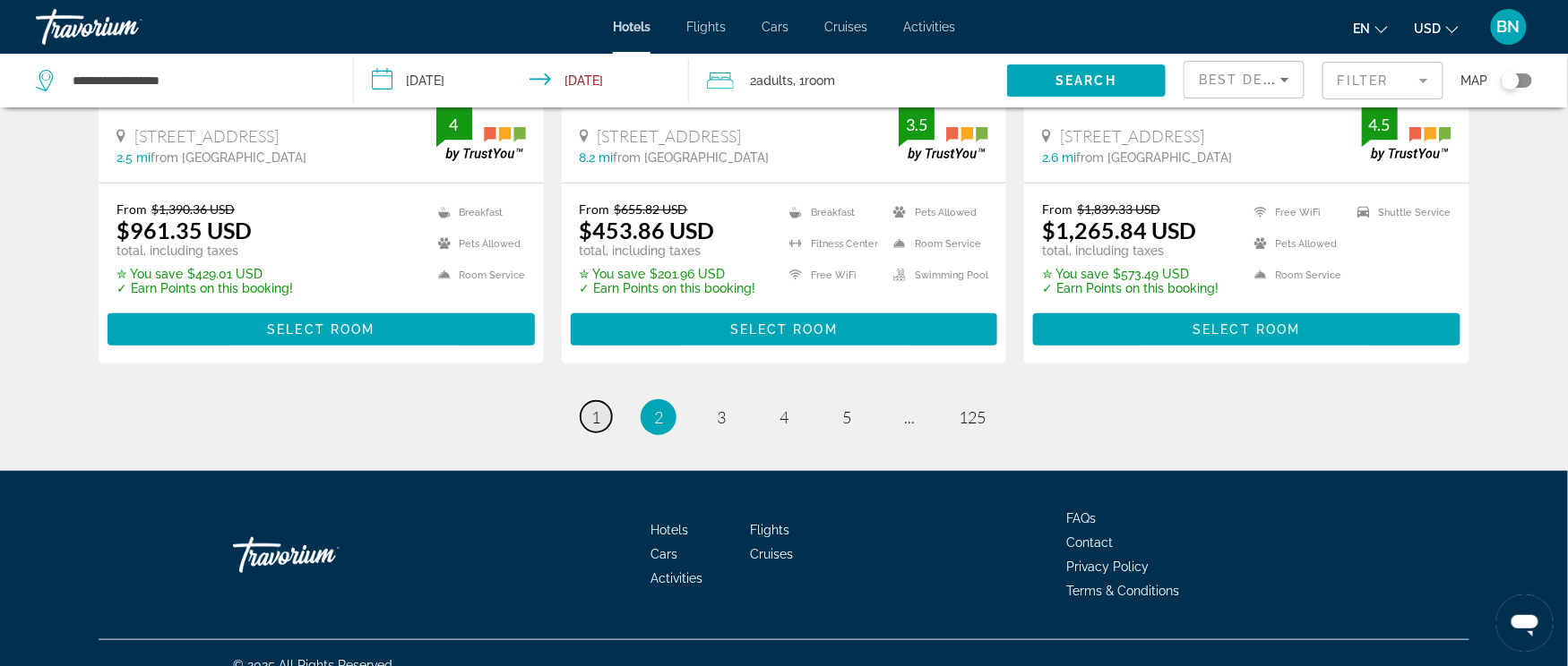
click at [592, 407] on span "1" at bounding box center [595, 417] width 9 height 20
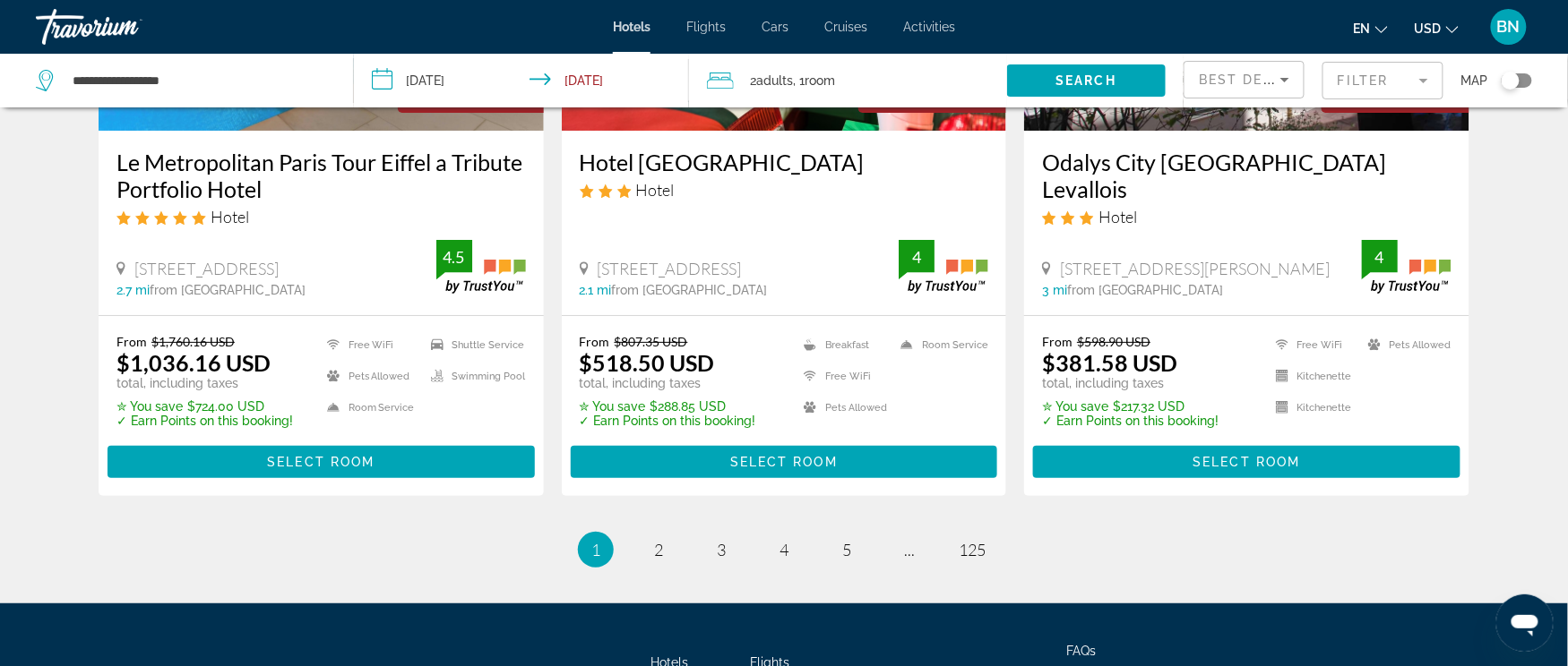
scroll to position [2465, 0]
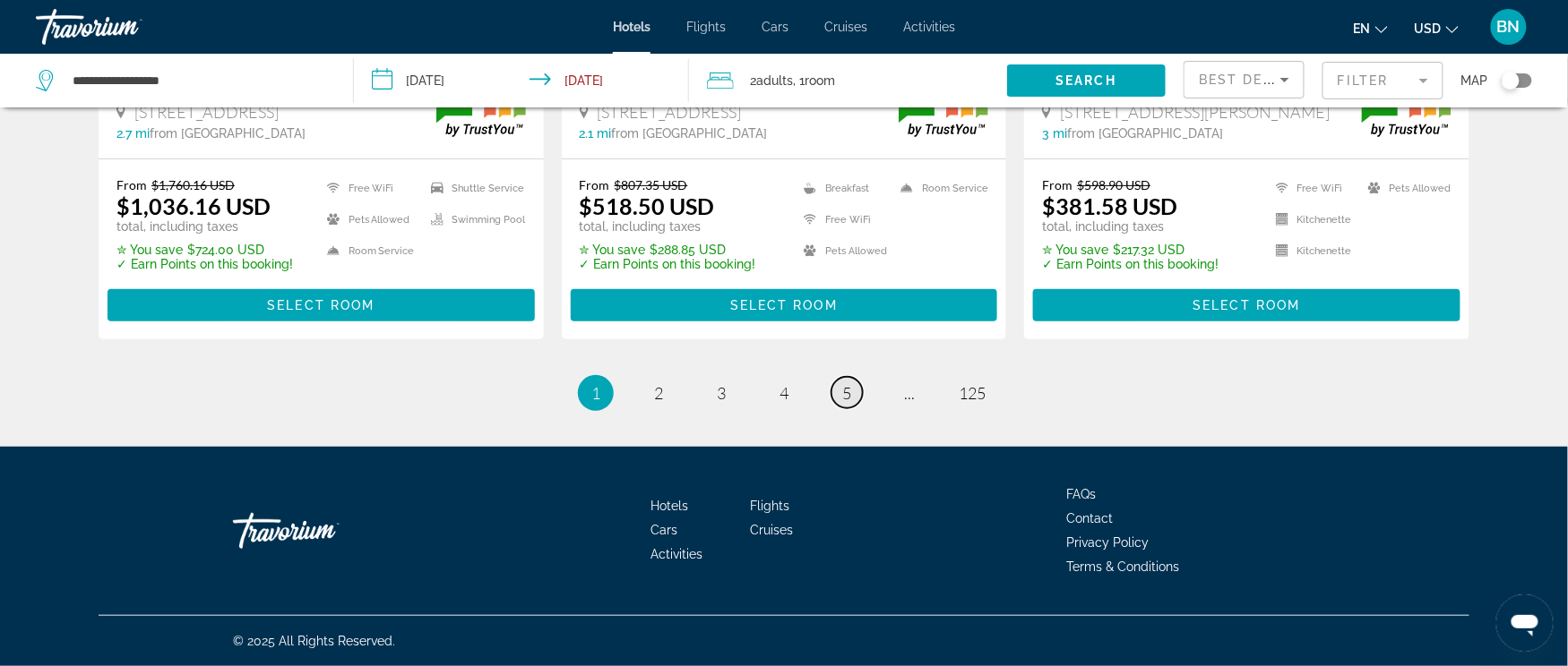
click at [848, 396] on span "5" at bounding box center [846, 392] width 9 height 20
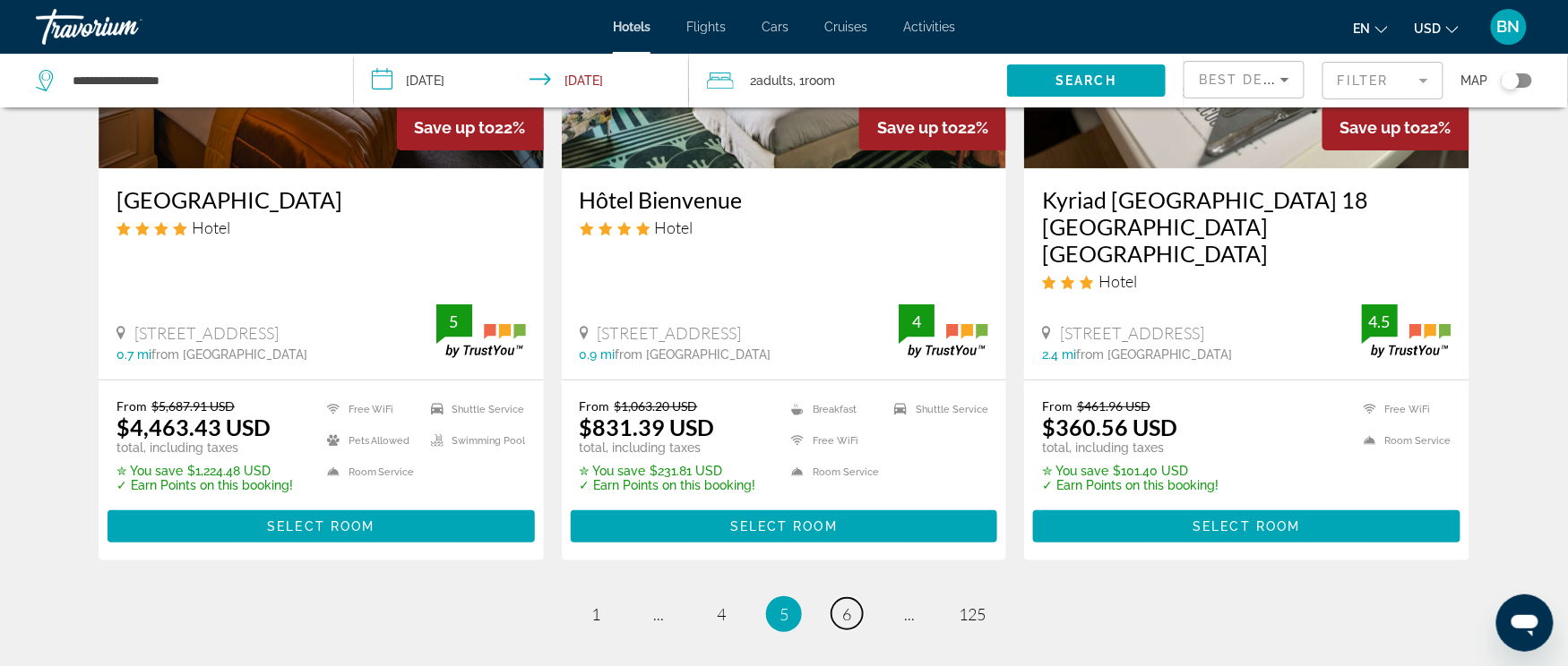
scroll to position [2386, 0]
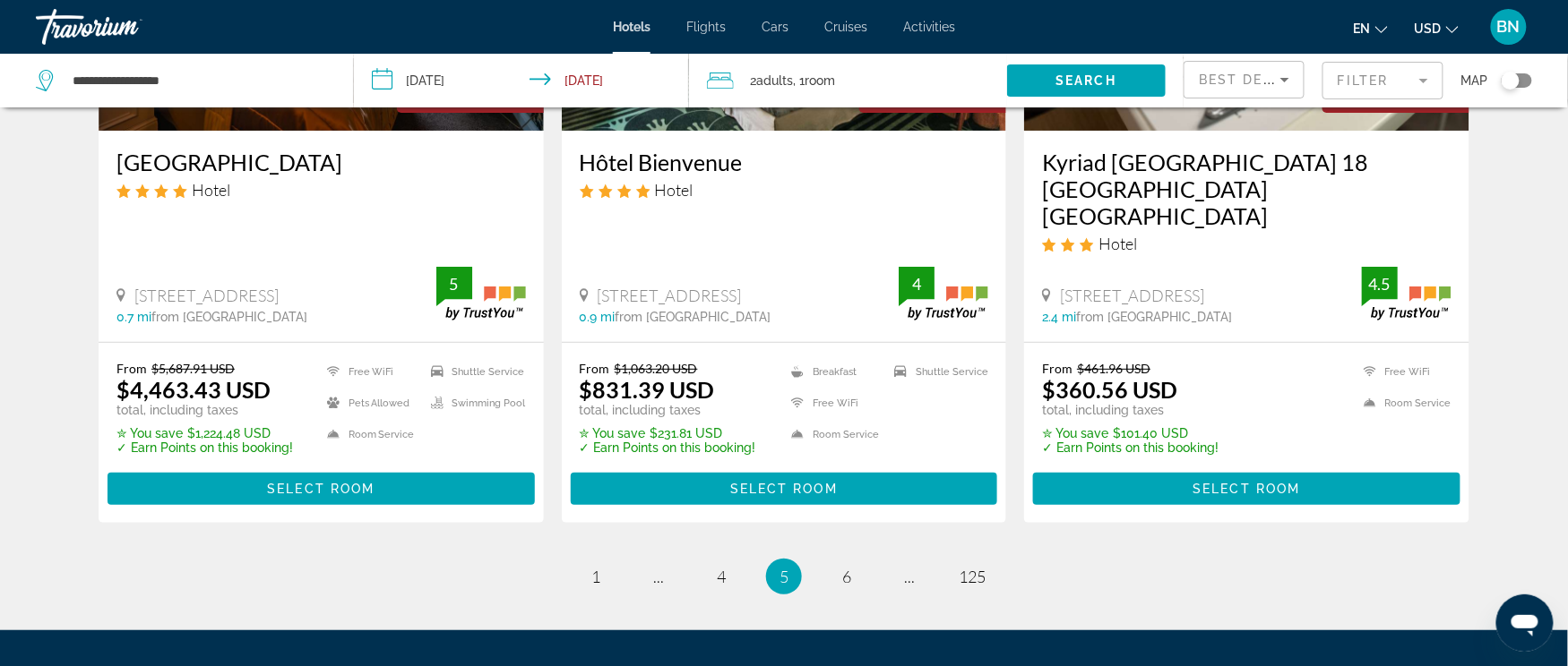
drag, startPoint x: 1534, startPoint y: 0, endPoint x: 1380, endPoint y: 466, distance: 490.8
click at [1380, 559] on ul "5 / 125 page 1 page ... page 4 You're on page 5 page 6 page ... page 125" at bounding box center [784, 577] width 1371 height 36
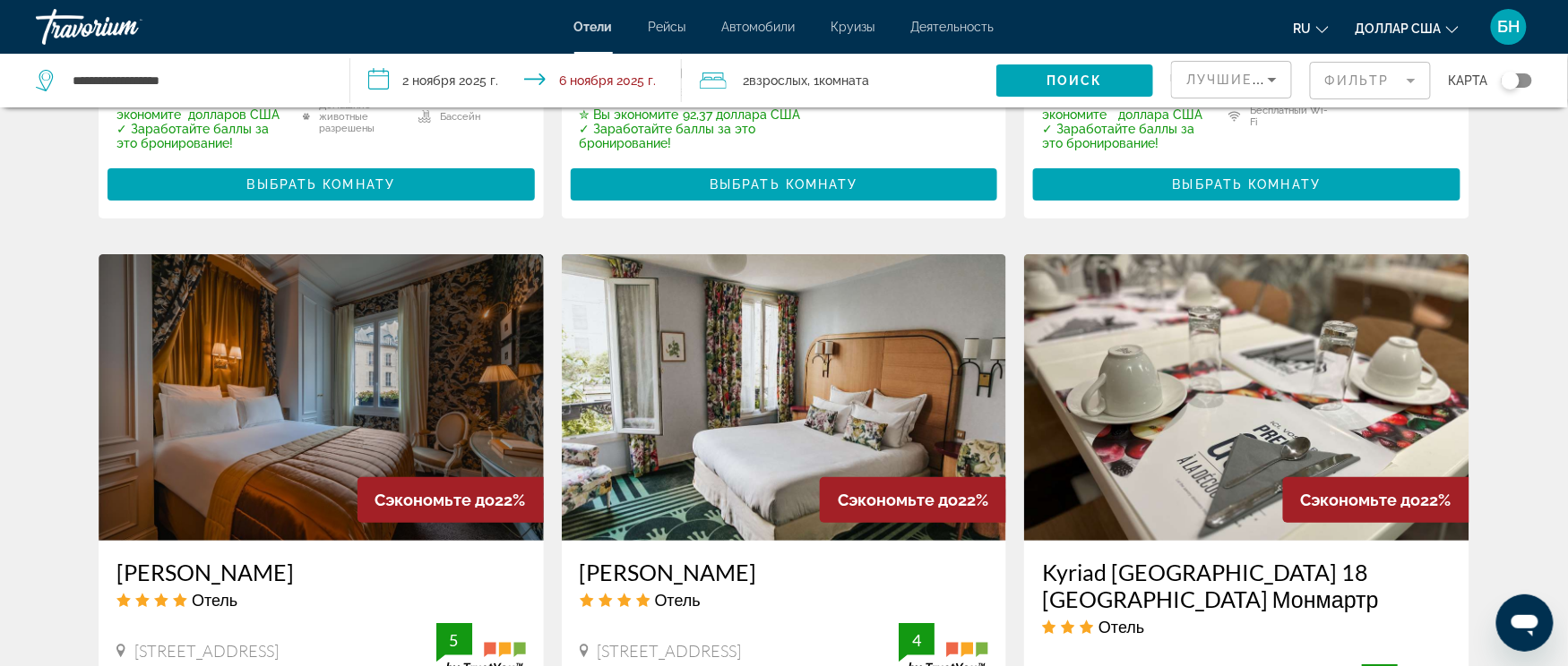
scroll to position [2186, 0]
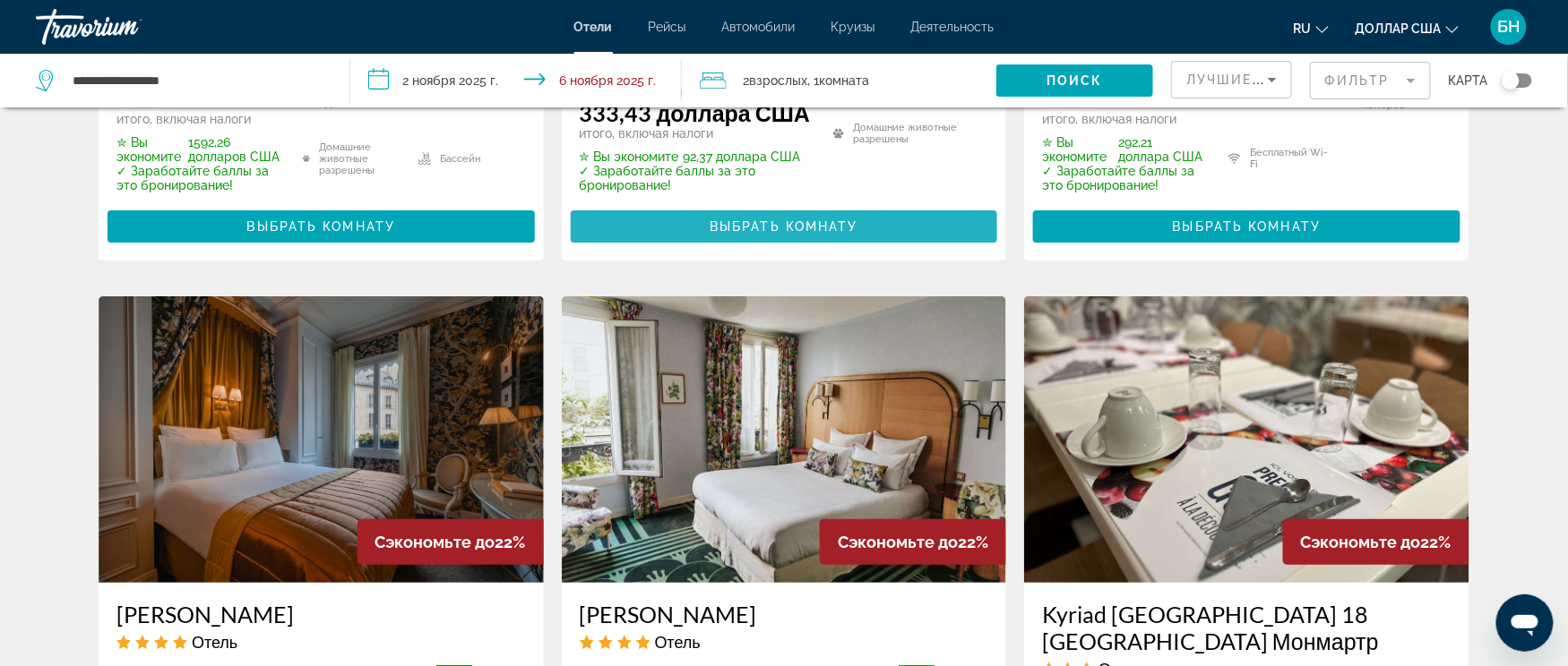
click at [833, 220] on font "Выбрать комнату" at bounding box center [783, 226] width 149 height 14
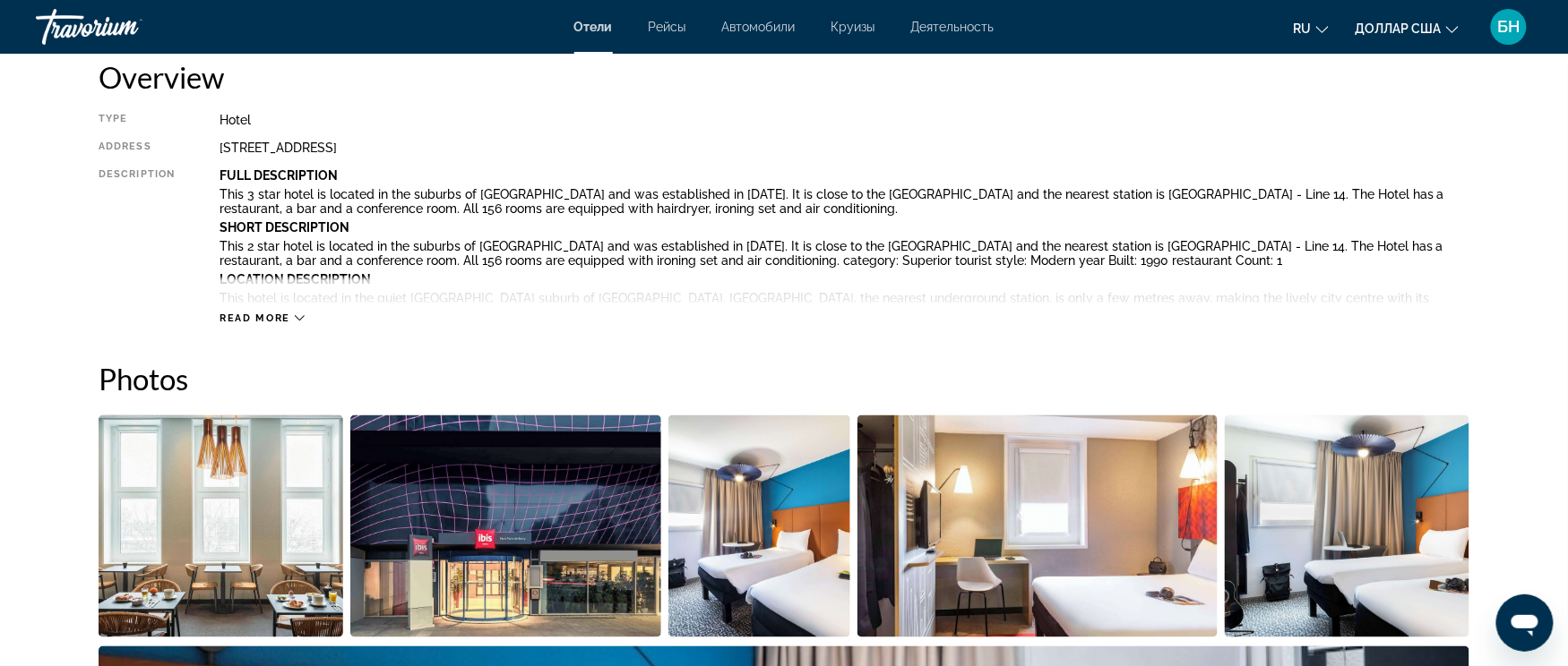
scroll to position [534, 0]
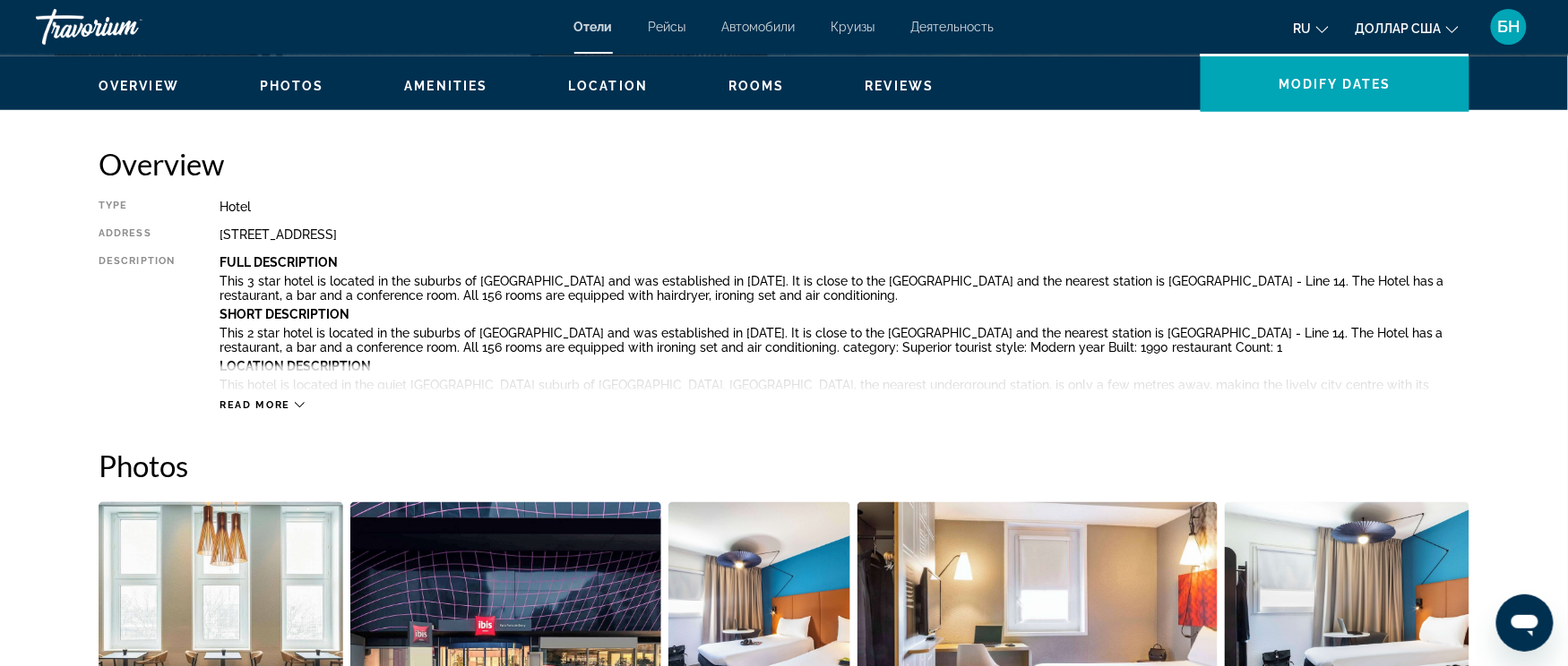
click at [282, 406] on span "Read more" at bounding box center [255, 405] width 71 height 11
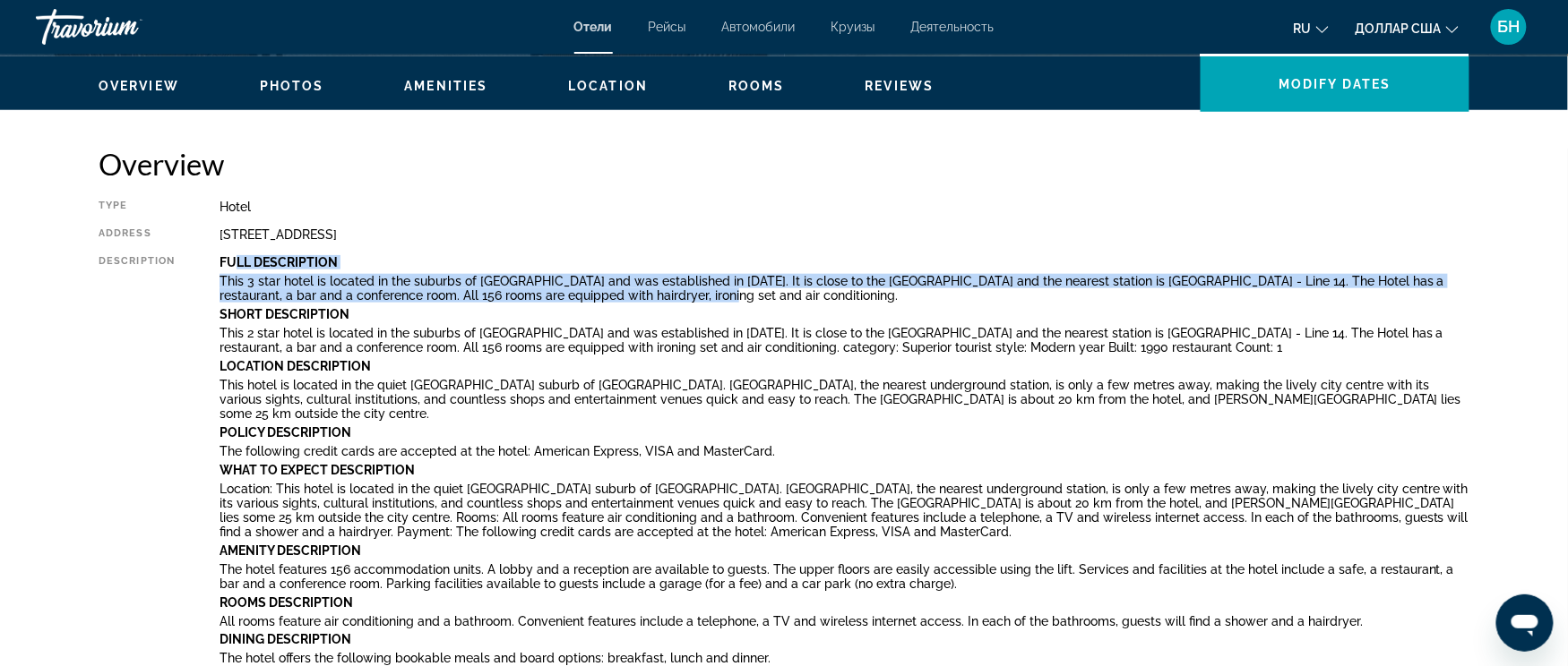
drag, startPoint x: 224, startPoint y: 259, endPoint x: 742, endPoint y: 292, distance: 519.1
click at [742, 292] on div "Full Description This 3 star hotel is located in the suburbs of Paris and was e…" at bounding box center [845, 481] width 1249 height 453
drag, startPoint x: 215, startPoint y: 278, endPoint x: 665, endPoint y: 291, distance: 450.2
click at [665, 291] on div "Type Hotel Address 2 Place De L'europe, Charenton Le Pont 94220, France Descrip…" at bounding box center [784, 465] width 1371 height 531
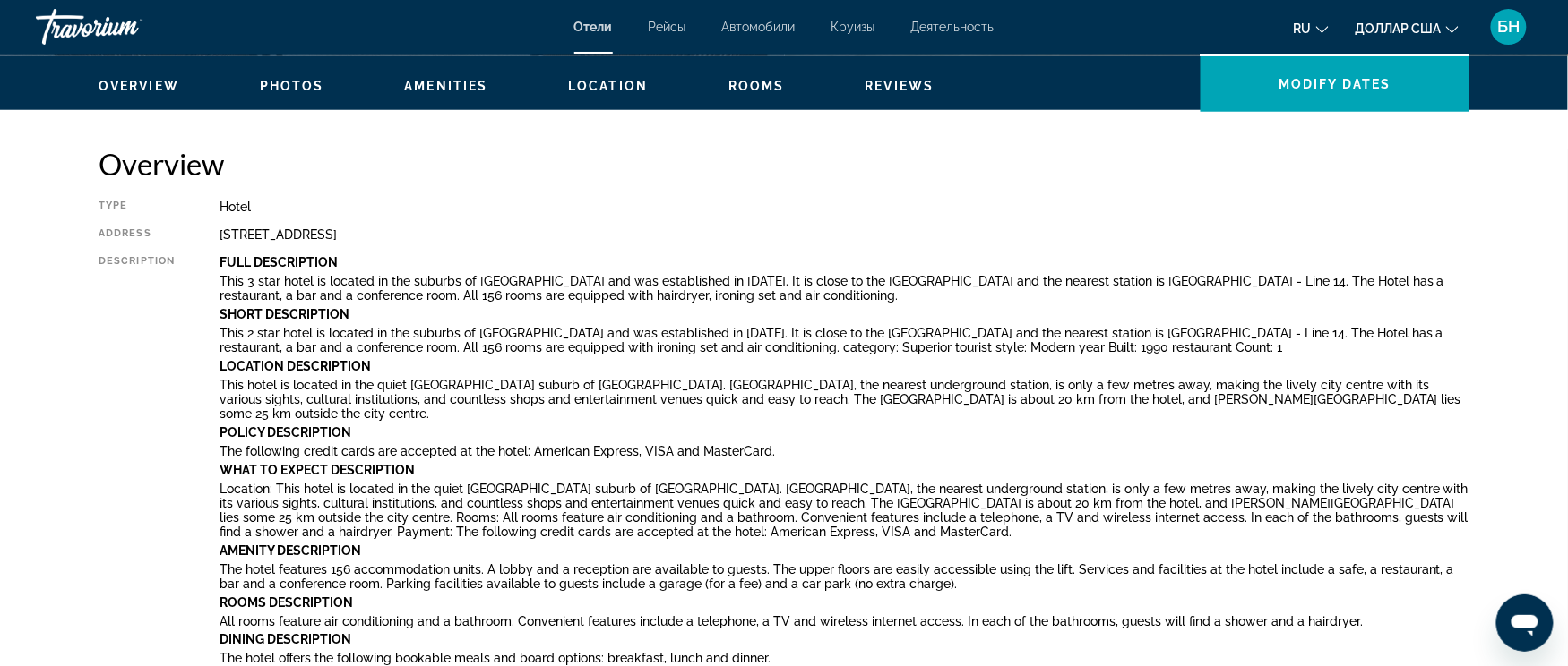
click at [610, 235] on div "2 Place De L'europe, Charenton Le Pont 94220, France" at bounding box center [845, 234] width 1249 height 14
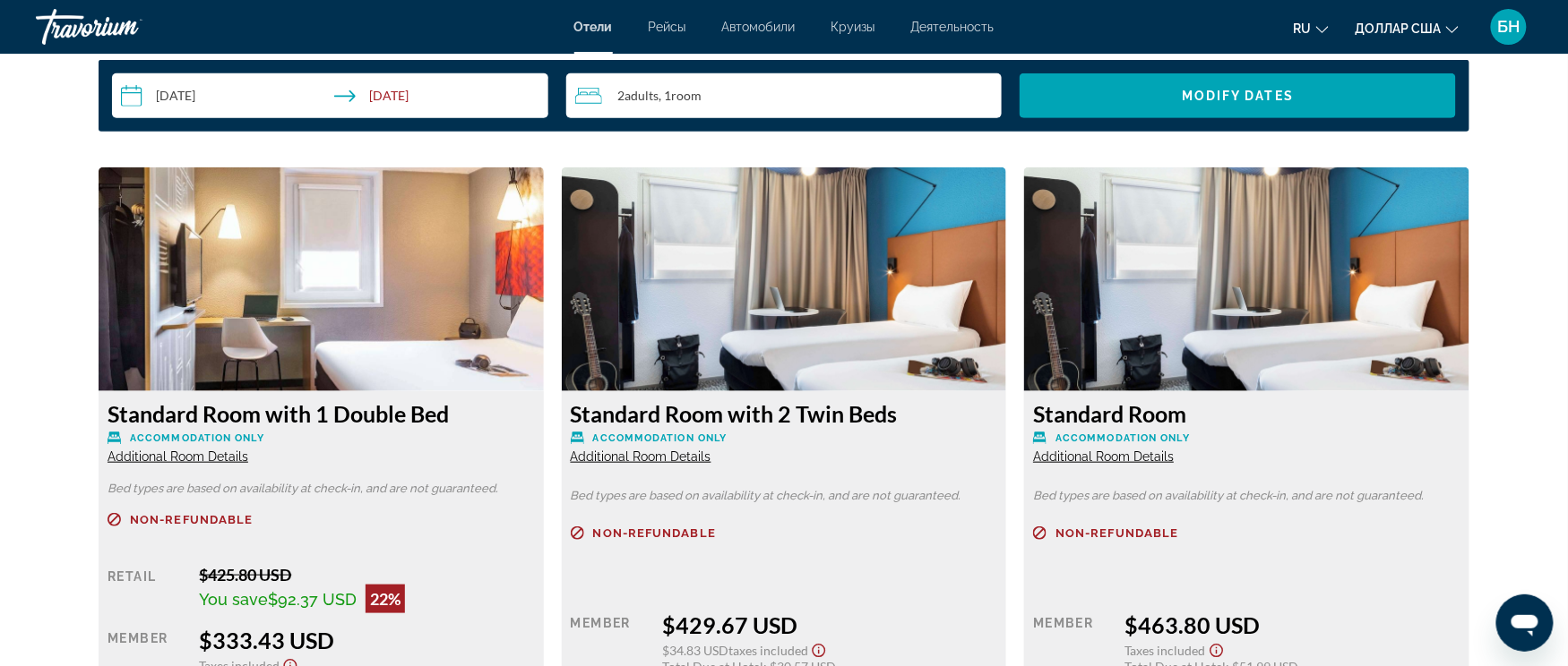
scroll to position [2683, 0]
